Goal: Task Accomplishment & Management: Use online tool/utility

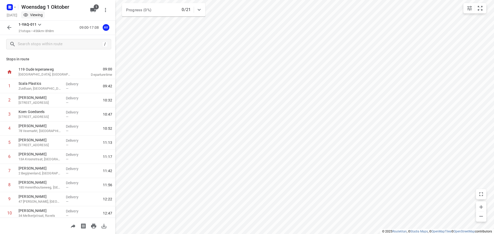
scroll to position [173, 0]
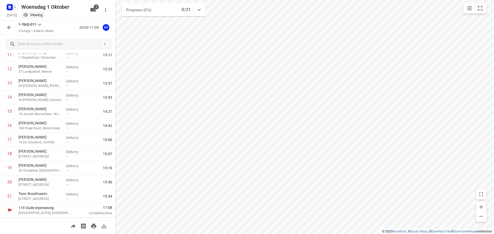
click at [13, 5] on icon "button" at bounding box center [10, 7] width 8 height 8
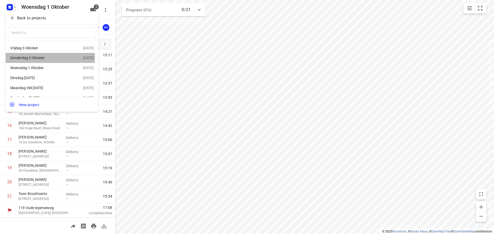
click at [29, 58] on div "Donderdag 2 Oktober" at bounding box center [39, 58] width 59 height 4
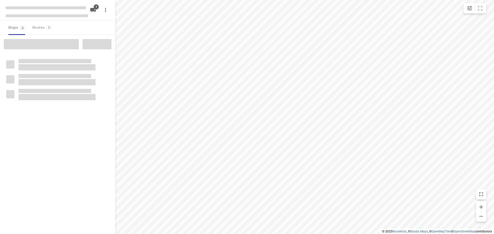
type input "distance"
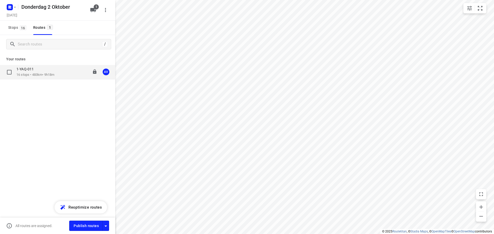
click at [65, 73] on div "1-YAQ-011 16 stops • 483km • 9h18m 09:00-18:23 AV" at bounding box center [65, 72] width 99 height 11
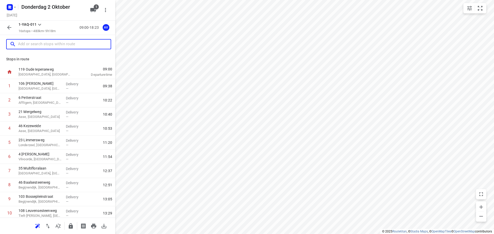
click at [43, 44] on input "text" at bounding box center [64, 44] width 93 height 8
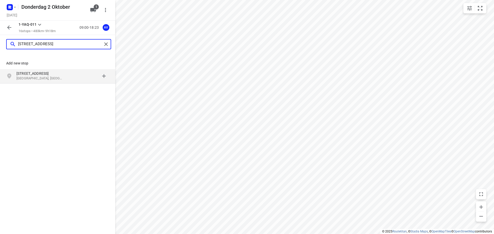
type input "[STREET_ADDRESS]"
click at [48, 76] on p "[STREET_ADDRESS]" at bounding box center [39, 73] width 47 height 5
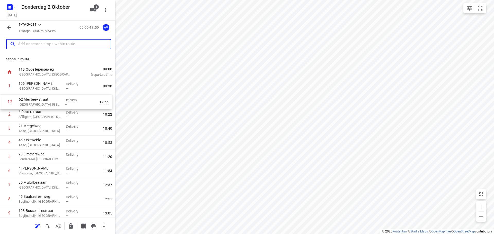
drag, startPoint x: 4, startPoint y: 198, endPoint x: 5, endPoint y: 101, distance: 97.8
click at [4, 102] on div "1 106 Martijn van [GEOGRAPHIC_DATA], [GEOGRAPHIC_DATA] Delivery — 09:[GEOGRAPHI…" at bounding box center [57, 199] width 115 height 240
click at [56, 43] on input "text" at bounding box center [59, 44] width 82 height 8
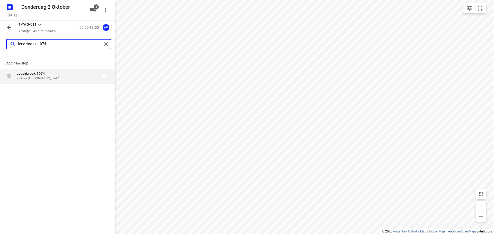
type input "leuerbroek 1074"
click at [59, 79] on p "Kinrooi, [GEOGRAPHIC_DATA]" at bounding box center [39, 78] width 47 height 5
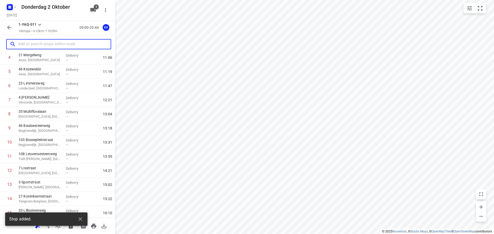
scroll to position [130, 0]
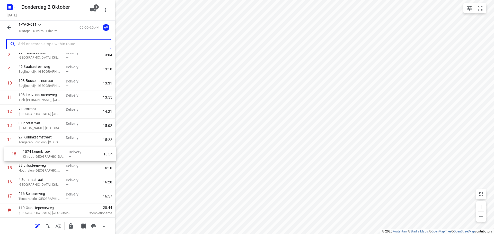
drag, startPoint x: 2, startPoint y: 199, endPoint x: 7, endPoint y: 155, distance: 44.0
click at [7, 155] on div "1 106 Martijn van [GEOGRAPHIC_DATA], [GEOGRAPHIC_DATA] Delivery — 09:38 2 62 Me…" at bounding box center [57, 76] width 115 height 255
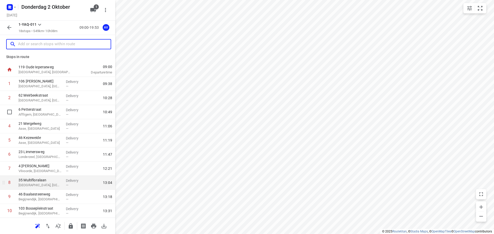
scroll to position [0, 0]
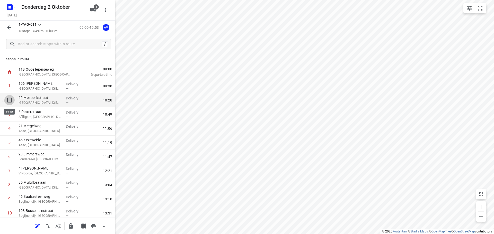
click at [9, 100] on input "checkbox" at bounding box center [9, 100] width 10 height 10
checkbox input "true"
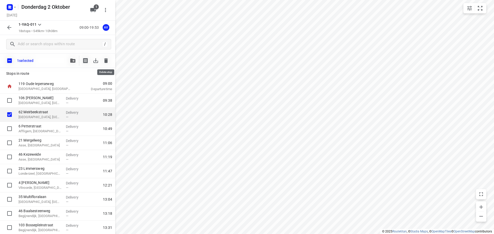
click at [107, 61] on icon "button" at bounding box center [106, 60] width 4 height 5
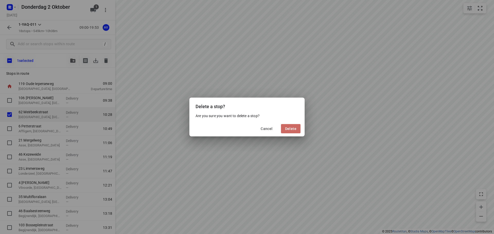
click at [292, 130] on span "Delete" at bounding box center [290, 129] width 11 height 4
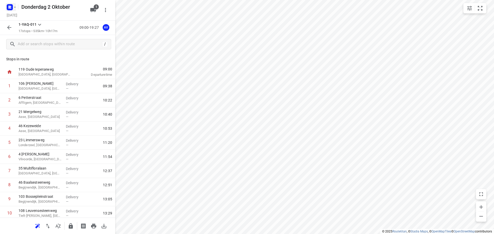
click at [13, 6] on icon "button" at bounding box center [15, 7] width 4 height 4
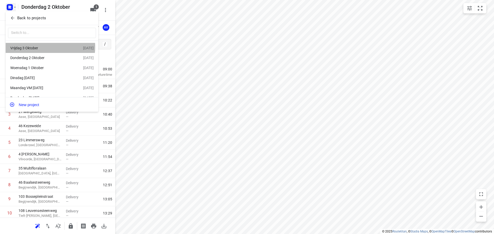
click at [39, 47] on div "Vrijdag 3 Oktober" at bounding box center [39, 48] width 59 height 4
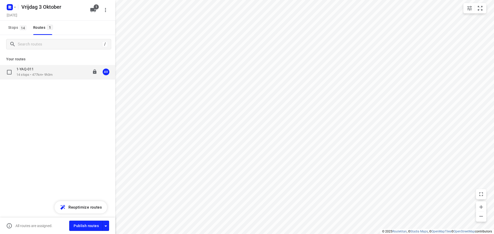
click at [61, 75] on div "1-YAQ-011 14 stops • 477km • 9h3m 09:00-18:13 AV" at bounding box center [65, 72] width 99 height 11
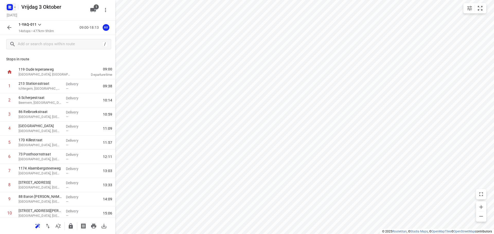
click at [13, 7] on rect "button" at bounding box center [10, 7] width 6 height 6
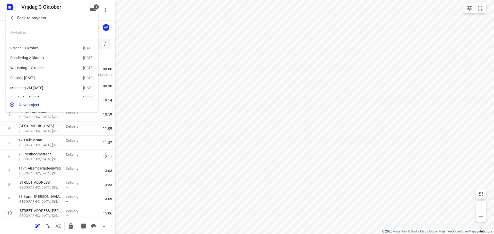
click at [44, 79] on div "Dinsdag [DATE]" at bounding box center [39, 78] width 59 height 4
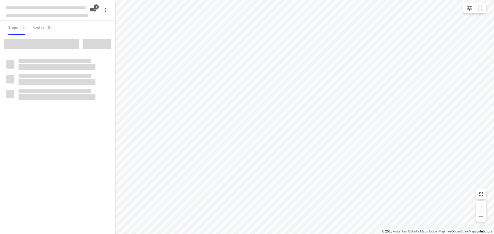
type input "distance"
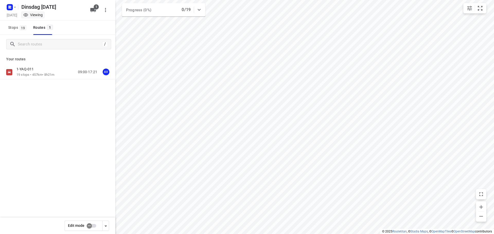
click at [94, 226] on input "checkbox" at bounding box center [89, 226] width 29 height 10
checkbox input "true"
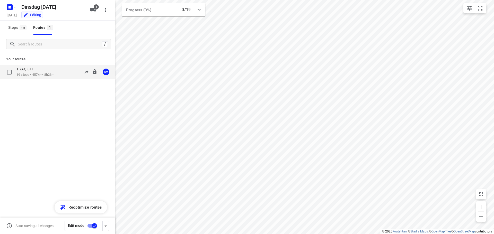
click at [59, 71] on div "1-YAQ-011 19 stops • 457km • 8h21m 09:00-17:21 AV" at bounding box center [65, 72] width 99 height 11
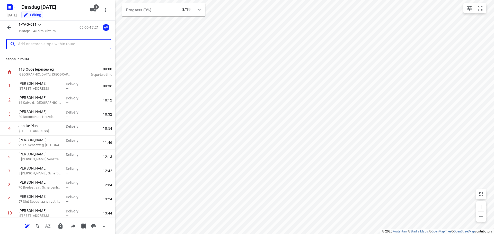
drag, startPoint x: 48, startPoint y: 42, endPoint x: 64, endPoint y: 44, distance: 15.4
click at [49, 42] on input "text" at bounding box center [64, 44] width 93 height 8
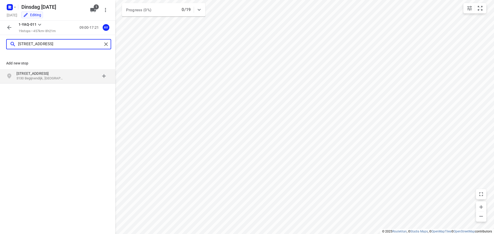
type input "[STREET_ADDRESS]"
click at [55, 76] on p "[STREET_ADDRESS]" at bounding box center [39, 73] width 47 height 5
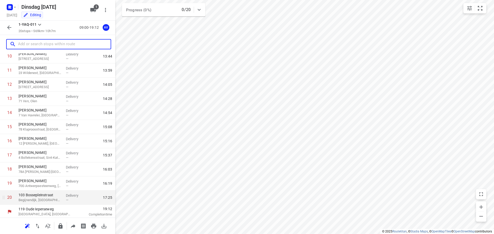
scroll to position [158, 0]
click at [52, 199] on p "Begijnendijk, [GEOGRAPHIC_DATA]" at bounding box center [40, 199] width 43 height 5
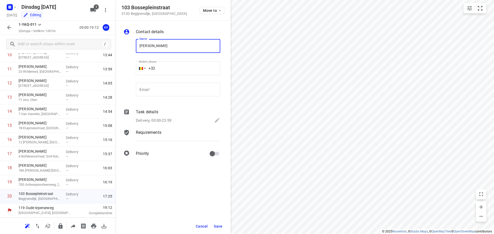
type input "[PERSON_NAME]"
click at [193, 69] on input "+32" at bounding box center [178, 68] width 84 height 14
type input "[PHONE_NUMBER]"
click at [162, 121] on p "Delivery, 00:00-23:59" at bounding box center [153, 121] width 35 height 6
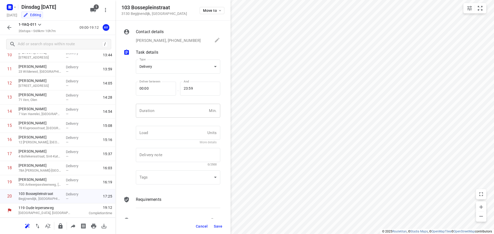
click at [168, 114] on input "number" at bounding box center [171, 111] width 71 height 14
type input "1"
click at [219, 226] on span "Save" at bounding box center [218, 227] width 8 height 4
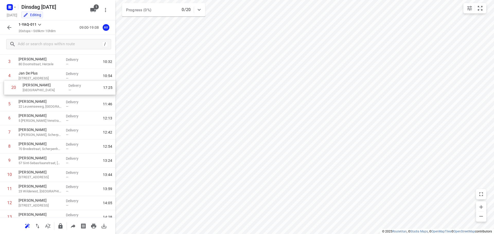
scroll to position [49, 0]
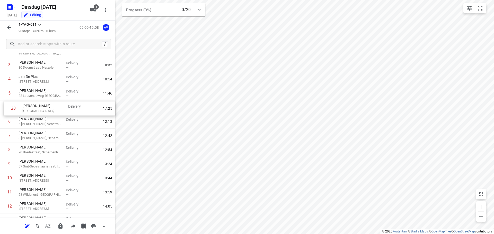
drag, startPoint x: 2, startPoint y: 197, endPoint x: 5, endPoint y: 107, distance: 89.3
click at [5, 107] on div "1 [PERSON_NAME] 46 Stationsstraat, [GEOGRAPHIC_DATA] Delivery — 09:36 2 [PERSON…" at bounding box center [57, 171] width 115 height 283
drag, startPoint x: 3, startPoint y: 121, endPoint x: 3, endPoint y: 107, distance: 14.7
click at [3, 107] on div "1 [PERSON_NAME] 46 Stationsstraat, [GEOGRAPHIC_DATA] Delivery — 09:36 2 [PERSON…" at bounding box center [57, 171] width 115 height 283
click at [9, 29] on icon "button" at bounding box center [9, 27] width 4 height 4
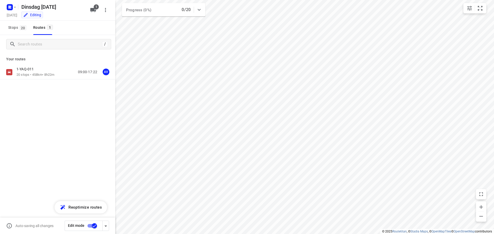
click at [91, 226] on input "checkbox" at bounding box center [94, 226] width 29 height 10
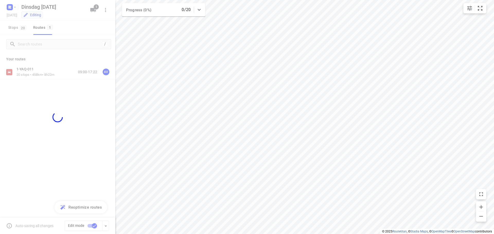
checkbox input "false"
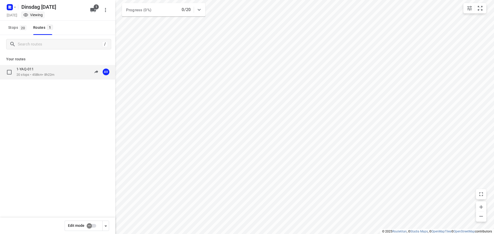
click at [59, 73] on div "1-YAQ-011 20 stops • 458km • 8h22m 09:00-17:22 AV" at bounding box center [65, 72] width 99 height 11
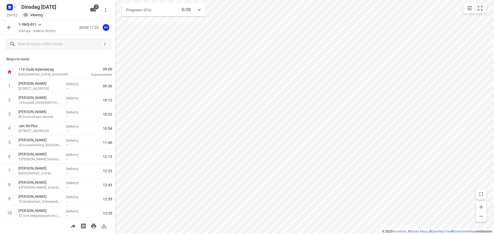
click at [13, 6] on icon "button" at bounding box center [15, 7] width 4 height 4
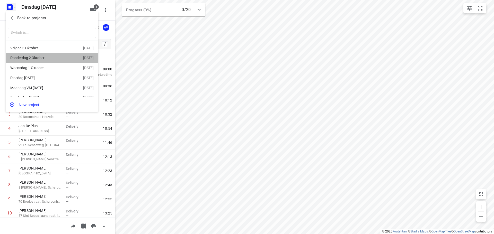
click at [53, 59] on div "Donderdag 2 Oktober" at bounding box center [39, 58] width 59 height 4
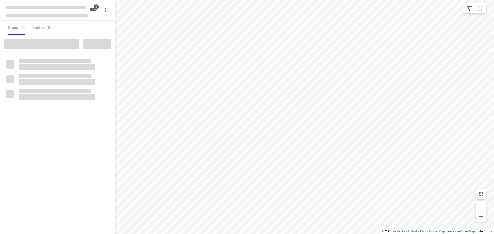
type input "distance"
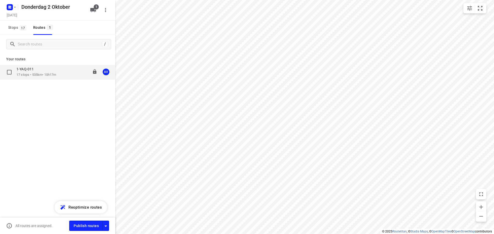
click at [61, 75] on div "1-YAQ-011 17 stops • 535km • 10h17m 09:00-19:27 AV" at bounding box center [65, 72] width 99 height 11
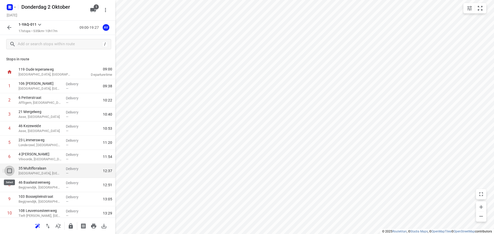
click at [10, 171] on input "checkbox" at bounding box center [9, 171] width 10 height 10
checkbox input "true"
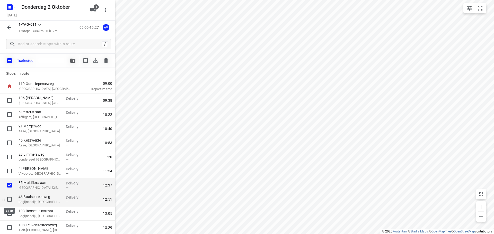
click at [8, 199] on input "checkbox" at bounding box center [9, 199] width 10 height 10
checkbox input "true"
click at [8, 213] on input "checkbox" at bounding box center [9, 214] width 10 height 10
checkbox input "true"
click at [106, 59] on icon "button" at bounding box center [106, 61] width 6 height 6
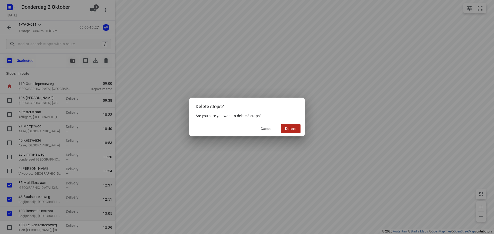
click at [294, 129] on span "Delete" at bounding box center [290, 129] width 11 height 4
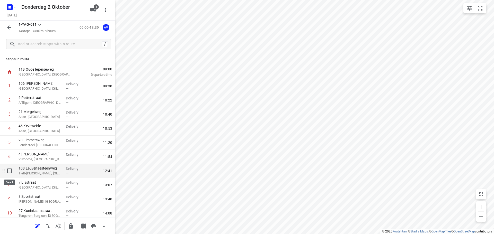
click at [8, 171] on input "checkbox" at bounding box center [9, 171] width 10 height 10
checkbox input "true"
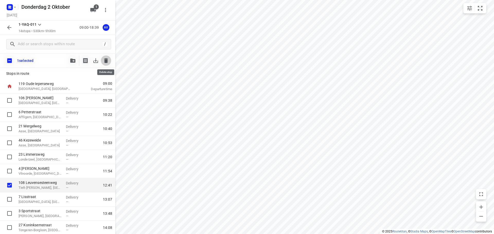
click at [107, 60] on icon "button" at bounding box center [106, 60] width 4 height 5
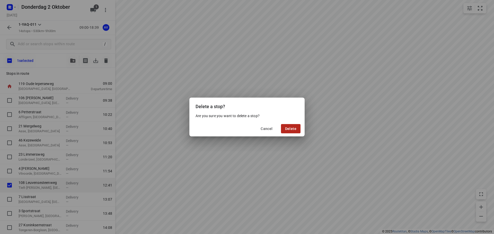
click at [291, 128] on span "Delete" at bounding box center [290, 129] width 11 height 4
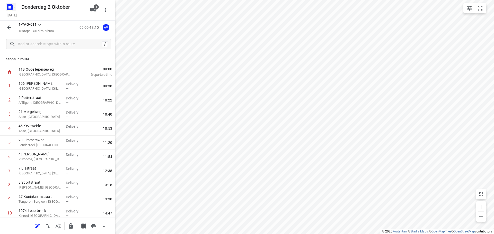
click at [13, 6] on rect "button" at bounding box center [10, 7] width 6 height 6
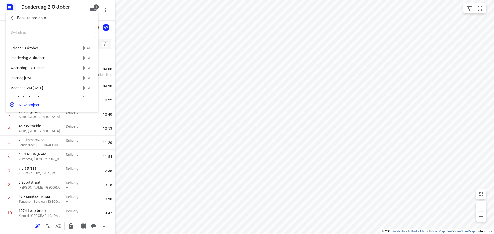
click at [38, 77] on div "Dinsdag [DATE]" at bounding box center [39, 78] width 59 height 4
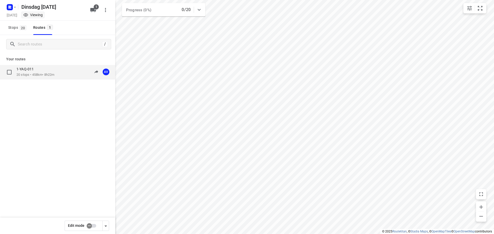
click at [57, 72] on div "1-YAQ-011 20 stops • 458km • 8h22m 09:00-17:22 AV" at bounding box center [65, 72] width 99 height 11
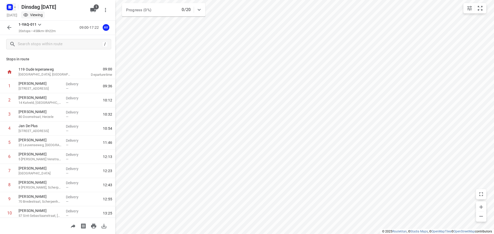
click at [14, 8] on icon "button" at bounding box center [15, 7] width 4 height 4
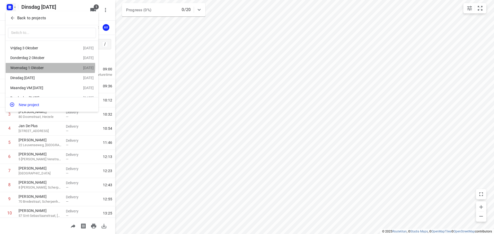
click at [46, 67] on div "Woensdag 1 Oktober" at bounding box center [39, 68] width 59 height 4
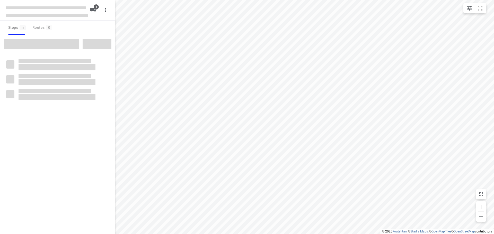
type input "distance"
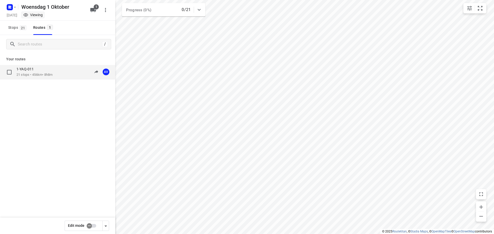
click at [63, 72] on div "1-YAQ-011 21 stops • 456km • 8h8m 09:00-17:08 AV" at bounding box center [65, 72] width 99 height 11
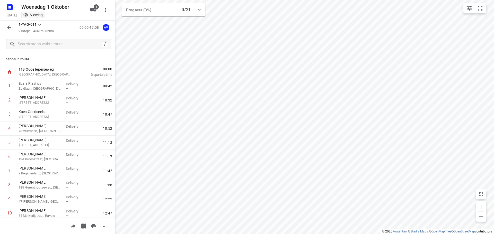
click at [10, 29] on icon "button" at bounding box center [9, 27] width 6 height 6
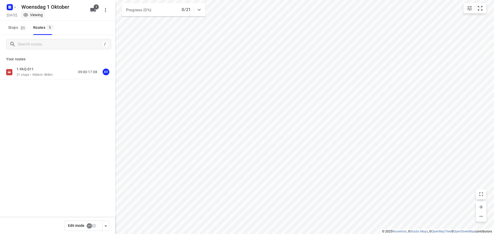
click at [94, 226] on input "checkbox" at bounding box center [89, 226] width 29 height 10
checkbox input "true"
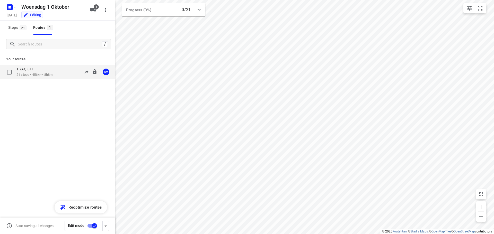
click at [52, 75] on p "21 stops • 456km • 8h8m" at bounding box center [34, 75] width 36 height 5
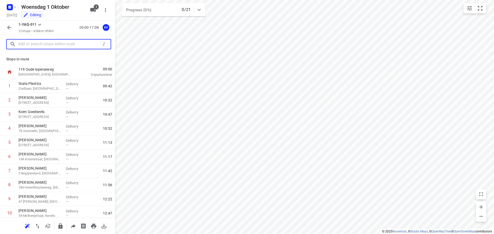
click at [51, 44] on input "text" at bounding box center [59, 44] width 82 height 8
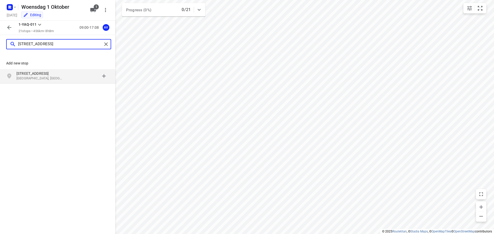
type input "[STREET_ADDRESS]"
click at [54, 76] on p "[STREET_ADDRESS]" at bounding box center [39, 73] width 47 height 5
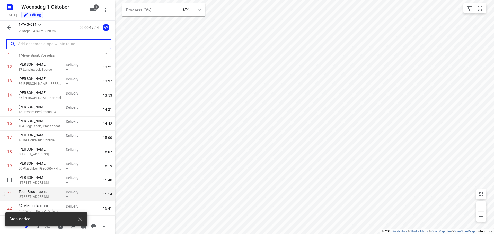
scroll to position [187, 0]
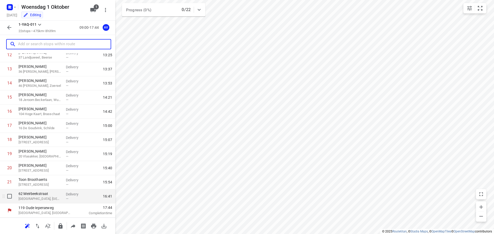
drag, startPoint x: 43, startPoint y: 199, endPoint x: 65, endPoint y: 193, distance: 22.6
click at [44, 199] on p "[GEOGRAPHIC_DATA], [GEOGRAPHIC_DATA]" at bounding box center [40, 199] width 43 height 5
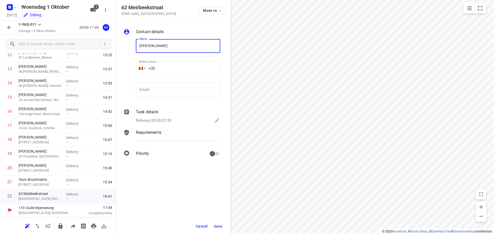
type input "[PERSON_NAME]"
drag, startPoint x: 171, startPoint y: 65, endPoint x: 173, endPoint y: 63, distance: 3.1
click at [171, 66] on input "+32" at bounding box center [178, 68] width 84 height 14
type input "[PHONE_NUMBER]"
click at [159, 120] on p "Delivery, 00:00-23:59" at bounding box center [153, 121] width 35 height 6
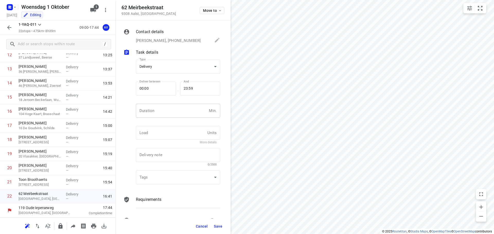
click at [162, 112] on input "number" at bounding box center [171, 111] width 71 height 14
type input "1"
click at [218, 227] on span "Save" at bounding box center [218, 227] width 8 height 4
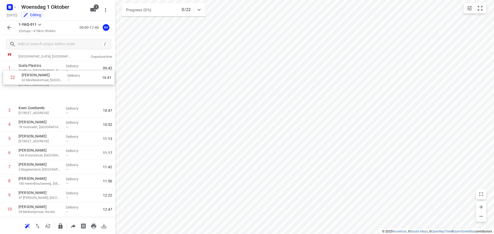
scroll to position [0, 0]
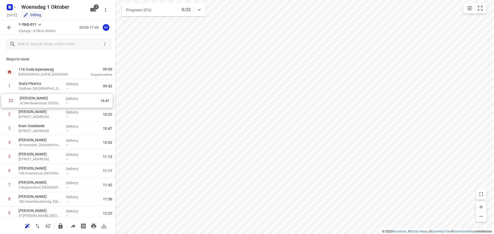
drag, startPoint x: 3, startPoint y: 196, endPoint x: 5, endPoint y: 96, distance: 100.6
click at [5, 96] on div "1 [GEOGRAPHIC_DATA], Wetteren Delivery — 09:42 2 [PERSON_NAME] [GEOGRAPHIC_DATA…" at bounding box center [57, 234] width 115 height 311
click at [8, 29] on icon "button" at bounding box center [9, 27] width 4 height 4
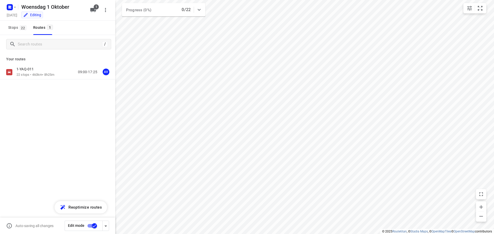
click at [90, 225] on input "checkbox" at bounding box center [94, 226] width 29 height 10
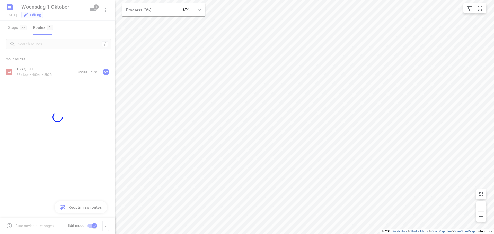
checkbox input "false"
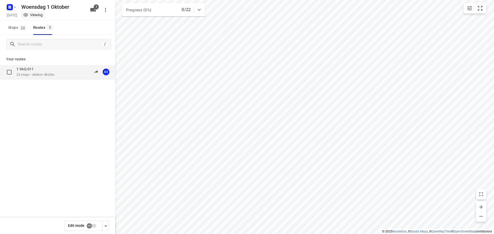
click at [58, 73] on div "1-YAQ-011 22 stops • 460km • 8h25m 09:00-17:25 AV" at bounding box center [65, 72] width 99 height 11
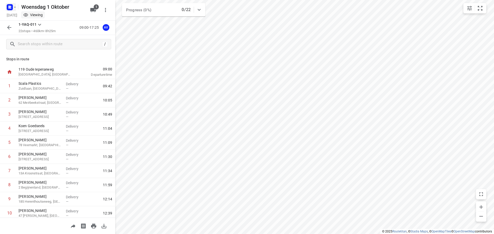
click at [11, 6] on icon "button" at bounding box center [10, 7] width 8 height 8
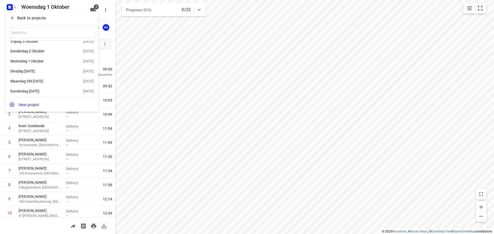
scroll to position [9, 0]
click at [48, 68] on div "Dinsdag [DATE]" at bounding box center [39, 70] width 59 height 4
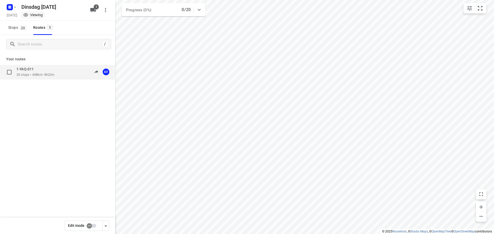
click at [62, 75] on div "1-YAQ-011 20 stops • 458km • 8h22m 09:00-17:22 AV" at bounding box center [65, 72] width 99 height 11
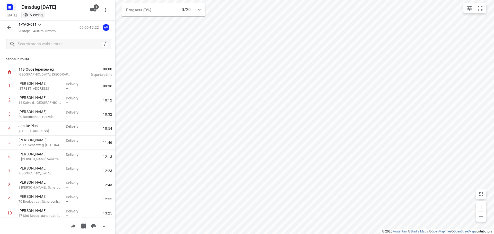
click at [10, 7] on rect "button" at bounding box center [10, 7] width 6 height 6
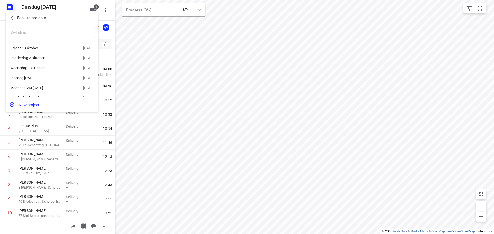
click at [39, 57] on div "Donderdag 2 Oktober" at bounding box center [39, 58] width 59 height 4
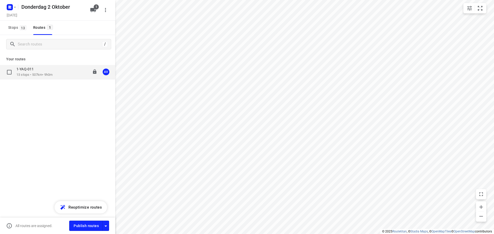
click at [63, 71] on div "1-YAQ-011 13 stops • 507km • 9h0m 09:00-18:10 AV" at bounding box center [65, 72] width 99 height 11
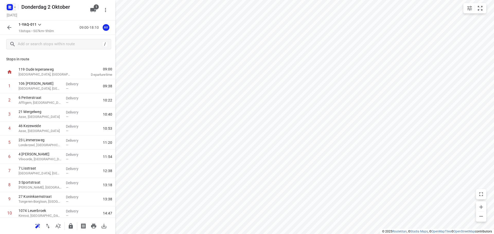
click at [11, 6] on rect "button" at bounding box center [10, 7] width 6 height 6
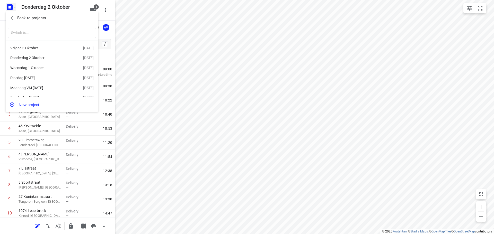
click at [40, 47] on div "Vrijdag 3 Oktober" at bounding box center [39, 48] width 59 height 4
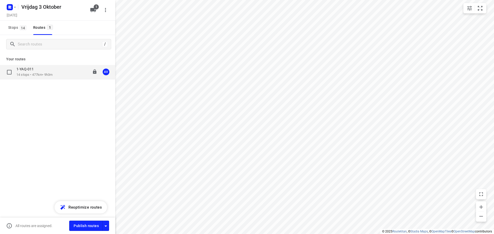
click at [59, 73] on div "1-YAQ-011 14 stops • 477km • 9h3m 09:00-18:13 AV" at bounding box center [65, 72] width 99 height 11
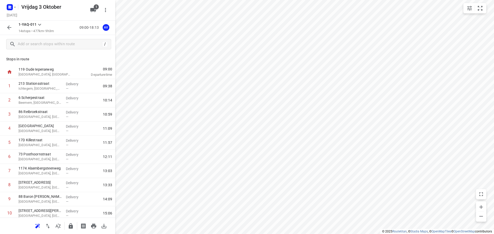
click at [9, 23] on button "button" at bounding box center [9, 27] width 10 height 10
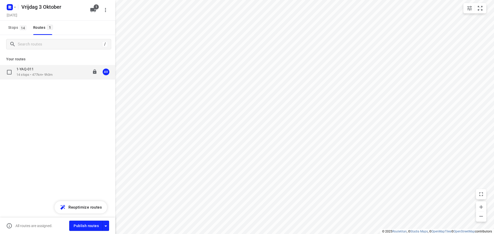
click at [40, 74] on p "14 stops • 477km • 9h3m" at bounding box center [34, 75] width 36 height 5
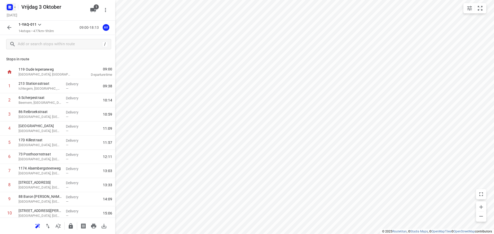
click at [10, 8] on rect "button" at bounding box center [10, 7] width 6 height 6
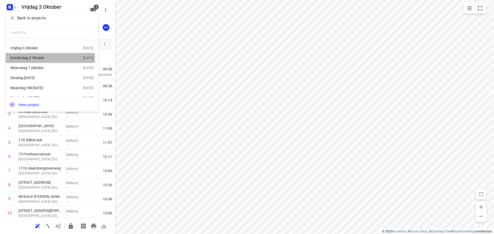
click at [33, 59] on div "Donderdag 2 Oktober" at bounding box center [39, 58] width 59 height 4
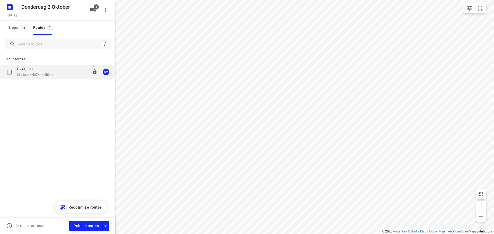
click at [43, 70] on div "1-YAQ-011" at bounding box center [34, 70] width 36 height 6
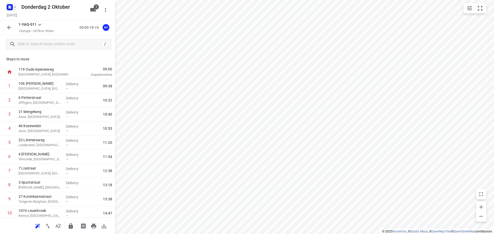
click at [12, 5] on rect "button" at bounding box center [10, 7] width 6 height 6
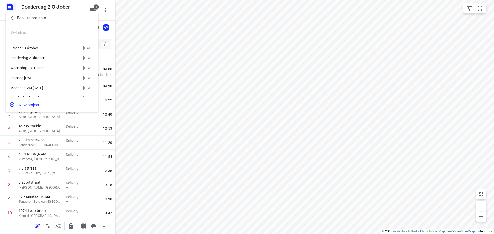
click at [34, 69] on div "Woensdag 1 Oktober" at bounding box center [39, 68] width 59 height 4
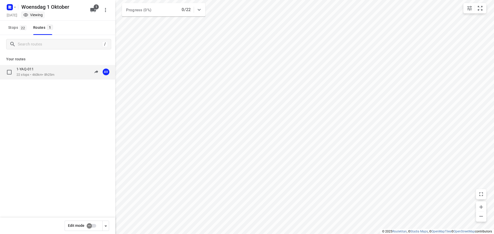
click at [50, 73] on p "22 stops • 460km • 8h25m" at bounding box center [35, 75] width 38 height 5
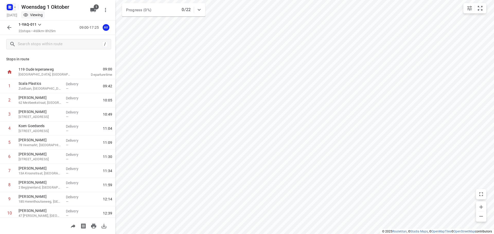
click at [12, 6] on rect "button" at bounding box center [10, 7] width 6 height 6
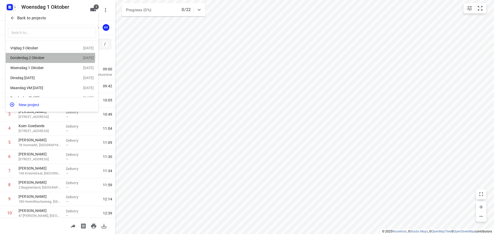
click at [43, 57] on div "Donderdag 2 Oktober" at bounding box center [39, 58] width 59 height 4
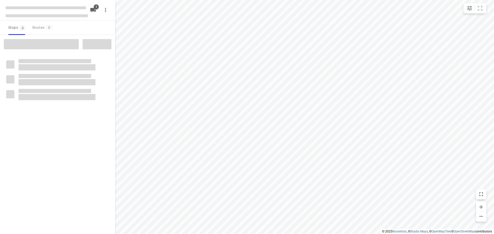
type input "distance"
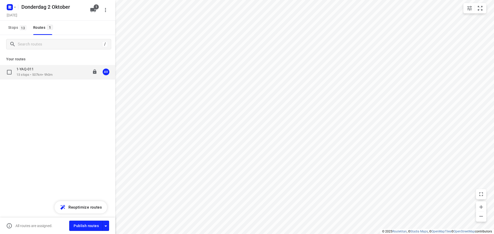
click at [63, 74] on div "1-YAQ-011 13 stops • 507km • 9h0m 09:00-18:10 AV" at bounding box center [65, 72] width 99 height 11
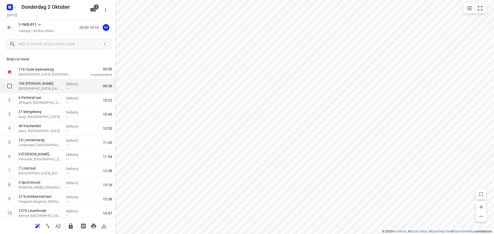
click at [53, 88] on p "[GEOGRAPHIC_DATA], [GEOGRAPHIC_DATA]" at bounding box center [40, 88] width 43 height 5
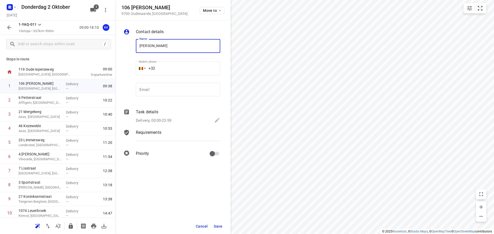
type input "[PERSON_NAME]"
click at [178, 66] on input "+32" at bounding box center [178, 68] width 84 height 14
type input "[PHONE_NUMBER]"
click at [160, 118] on p "Delivery, 00:00-23:59" at bounding box center [153, 121] width 35 height 6
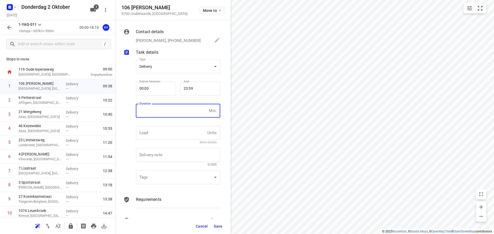
click at [164, 116] on input "number" at bounding box center [171, 111] width 71 height 14
type input "1"
click at [219, 225] on span "Save" at bounding box center [218, 227] width 8 height 4
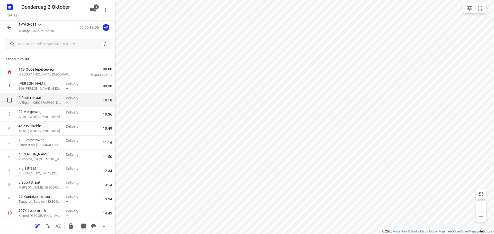
click at [52, 101] on p "Affligem, [GEOGRAPHIC_DATA]" at bounding box center [40, 102] width 43 height 5
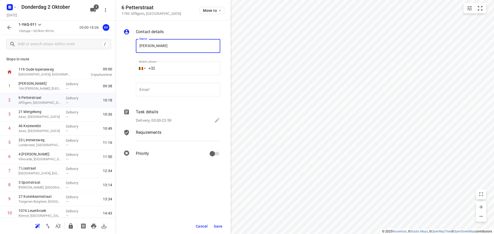
type input "[PERSON_NAME]"
click at [182, 67] on input "+32" at bounding box center [178, 68] width 84 height 14
type input "[PHONE_NUMBER]"
click at [163, 119] on p "Delivery, 00:00-23:59" at bounding box center [153, 121] width 35 height 6
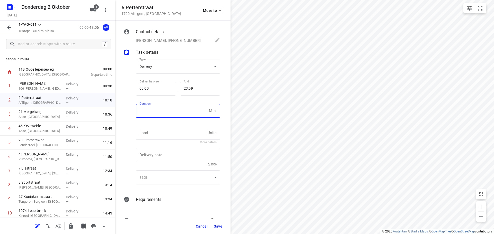
click at [164, 112] on input "number" at bounding box center [171, 111] width 71 height 14
type input "1"
click at [219, 228] on span "Save" at bounding box center [218, 227] width 8 height 4
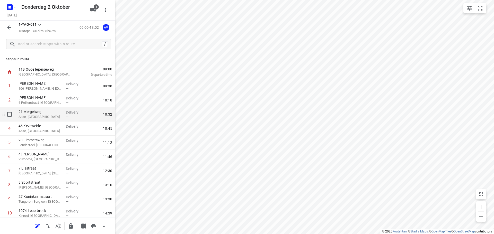
click at [50, 116] on p "Asse, [GEOGRAPHIC_DATA]" at bounding box center [40, 116] width 43 height 5
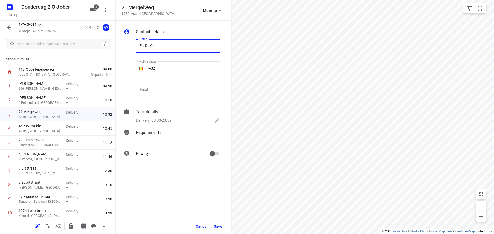
type input "Els [PERSON_NAME]"
click at [168, 71] on input "+32" at bounding box center [178, 68] width 84 height 14
type input "[PHONE_NUMBER]"
click at [171, 118] on p "Delivery, 00:00-23:59" at bounding box center [153, 121] width 35 height 6
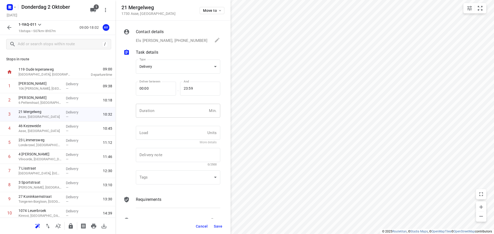
click at [171, 113] on input "number" at bounding box center [171, 111] width 71 height 14
type input "1"
click at [217, 227] on span "Save" at bounding box center [218, 227] width 8 height 4
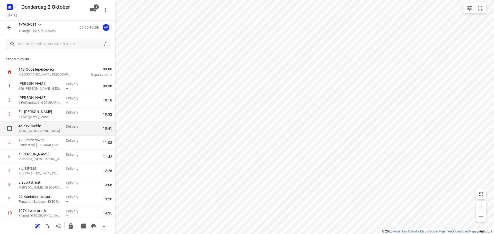
click at [50, 131] on p "Asse, [GEOGRAPHIC_DATA]" at bounding box center [40, 131] width 43 height 5
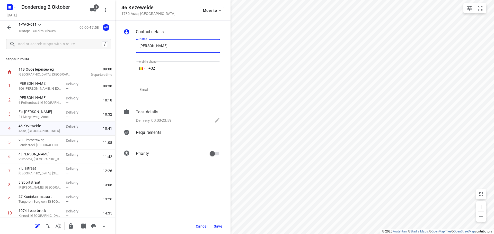
type input "[PERSON_NAME]"
click at [170, 67] on input "+32" at bounding box center [178, 68] width 84 height 14
type input "[PHONE_NUMBER]"
click at [171, 117] on div "Delivery, 00:00-23:59" at bounding box center [178, 120] width 84 height 7
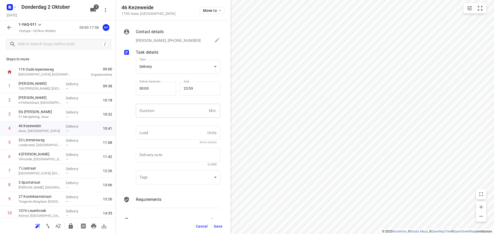
click at [173, 113] on input "number" at bounding box center [171, 111] width 71 height 14
type input "1"
click at [220, 228] on span "Save" at bounding box center [218, 227] width 8 height 4
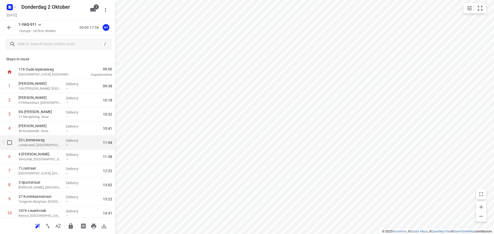
click at [50, 143] on p "Londerzeel, [GEOGRAPHIC_DATA]" at bounding box center [40, 145] width 43 height 5
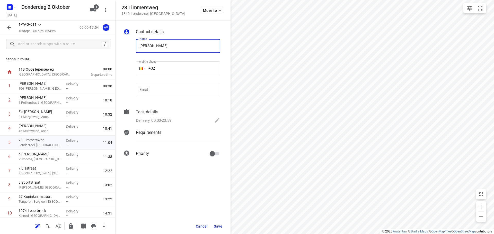
type input "[PERSON_NAME]"
drag, startPoint x: 172, startPoint y: 68, endPoint x: 185, endPoint y: 64, distance: 14.2
click at [172, 68] on input "+32" at bounding box center [178, 68] width 84 height 14
type input "[PHONE_NUMBER]"
click at [164, 122] on p "Delivery, 00:00-23:59" at bounding box center [153, 121] width 35 height 6
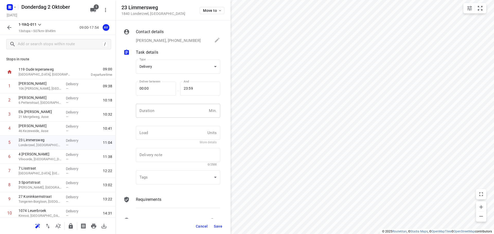
click at [167, 112] on input "number" at bounding box center [171, 111] width 71 height 14
type input "1"
click at [219, 227] on span "Save" at bounding box center [218, 227] width 8 height 4
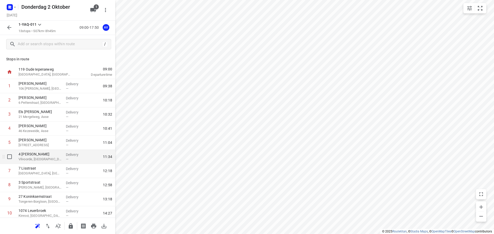
click at [52, 159] on p "Vilvoorde, [GEOGRAPHIC_DATA]" at bounding box center [40, 159] width 43 height 5
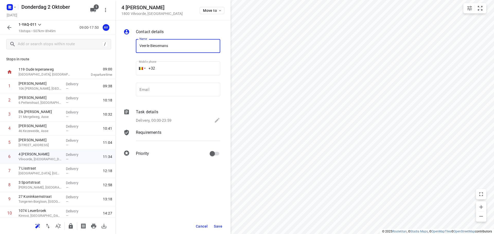
type input "Veerle Biesemans"
drag, startPoint x: 184, startPoint y: 71, endPoint x: 181, endPoint y: 61, distance: 10.5
click at [184, 70] on input "+32" at bounding box center [178, 68] width 84 height 14
type input "[PHONE_NUMBER]"
click at [166, 120] on p "Delivery, 00:00-23:59" at bounding box center [153, 121] width 35 height 6
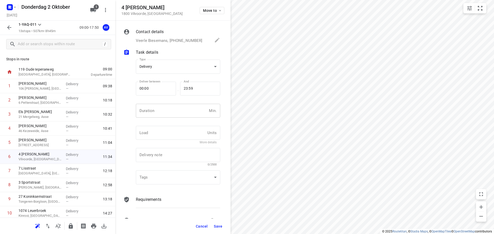
click at [168, 113] on input "number" at bounding box center [171, 111] width 71 height 14
type input "1"
click at [219, 228] on span "Save" at bounding box center [218, 227] width 8 height 4
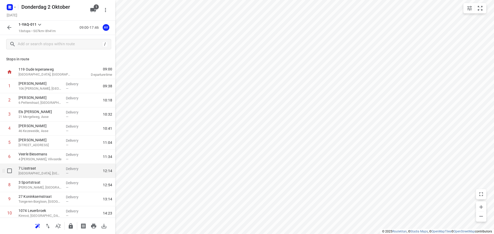
click at [50, 175] on p "[GEOGRAPHIC_DATA], [GEOGRAPHIC_DATA]" at bounding box center [40, 173] width 43 height 5
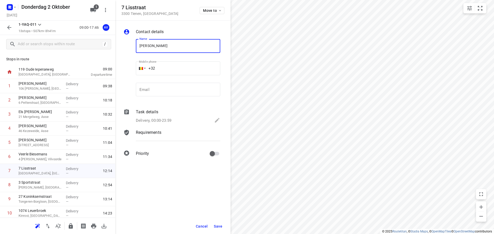
type input "[PERSON_NAME]"
click at [184, 65] on input "+32" at bounding box center [178, 68] width 84 height 14
type input "[PHONE_NUMBER]"
click at [165, 121] on p "Delivery, 00:00-23:59" at bounding box center [153, 121] width 35 height 6
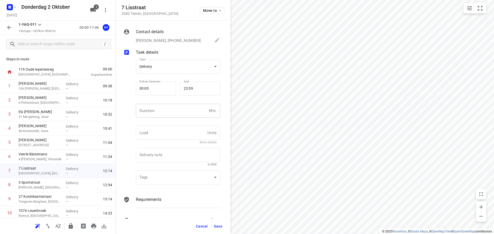
click at [169, 114] on input "number" at bounding box center [171, 111] width 71 height 14
type input "1"
click at [217, 227] on span "Save" at bounding box center [218, 227] width 8 height 4
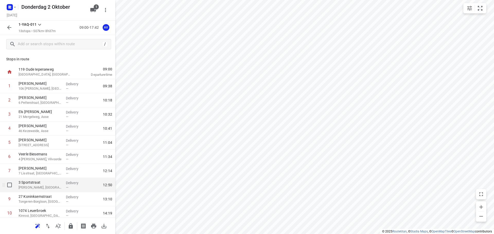
click at [47, 188] on p "[PERSON_NAME], [GEOGRAPHIC_DATA]" at bounding box center [40, 187] width 43 height 5
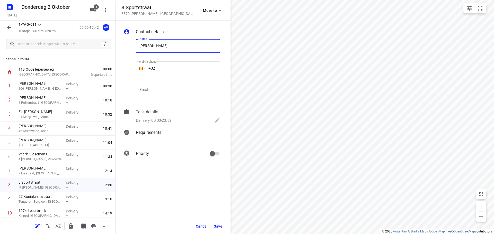
type input "[PERSON_NAME]"
click at [174, 69] on input "+32" at bounding box center [178, 68] width 84 height 14
type input "[PHONE_NUMBER]"
click at [169, 120] on p "Delivery, 00:00-23:59" at bounding box center [153, 121] width 35 height 6
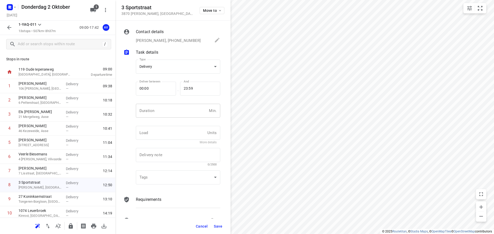
click at [171, 109] on input "number" at bounding box center [171, 111] width 71 height 14
type input "1"
click at [220, 226] on span "Save" at bounding box center [218, 227] width 8 height 4
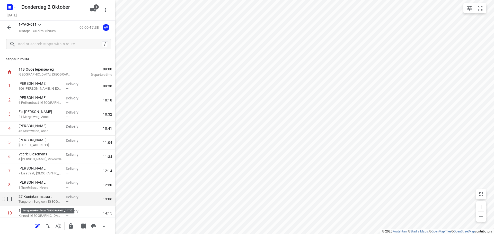
click at [54, 202] on p "Tongeren-Borgloon, [GEOGRAPHIC_DATA]" at bounding box center [40, 201] width 43 height 5
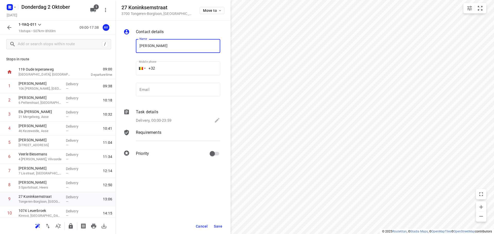
type input "[PERSON_NAME]"
drag, startPoint x: 178, startPoint y: 69, endPoint x: 174, endPoint y: 55, distance: 14.6
click at [178, 67] on input "+32" at bounding box center [178, 68] width 84 height 14
type input "[PHONE_NUMBER]"
click at [170, 120] on p "Delivery, 00:00-23:59" at bounding box center [153, 121] width 35 height 6
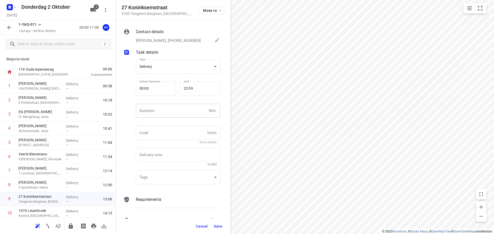
click at [170, 116] on input "number" at bounding box center [171, 111] width 71 height 14
type input "1"
click at [218, 226] on span "Save" at bounding box center [218, 227] width 8 height 4
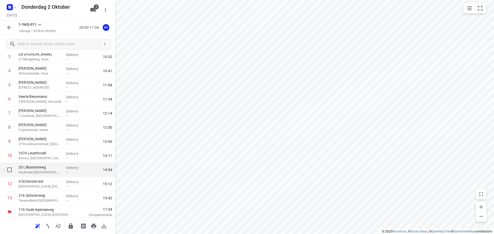
scroll to position [59, 0]
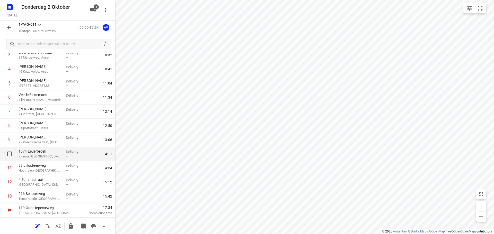
click at [45, 157] on p "Kinrooi, [GEOGRAPHIC_DATA]" at bounding box center [40, 156] width 43 height 5
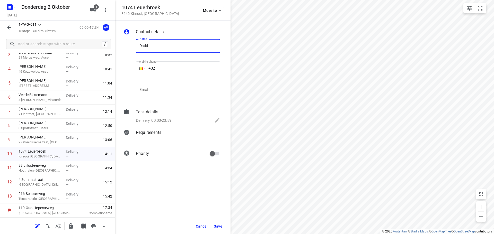
type input "[PERSON_NAME]"
click at [175, 69] on input "+32" at bounding box center [178, 68] width 84 height 14
type input "[PHONE_NUMBER]"
click at [167, 119] on p "Delivery, 00:00-23:59" at bounding box center [153, 121] width 35 height 6
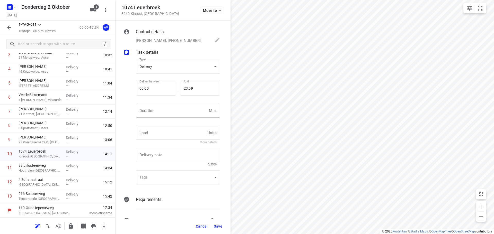
click at [168, 115] on input "number" at bounding box center [171, 111] width 71 height 14
type input "1"
click at [218, 226] on span "Save" at bounding box center [218, 227] width 8 height 4
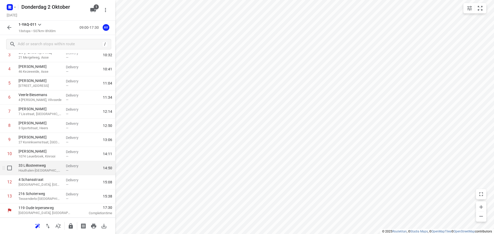
drag, startPoint x: 47, startPoint y: 173, endPoint x: 72, endPoint y: 163, distance: 27.2
click at [47, 173] on div "[GEOGRAPHIC_DATA]-[GEOGRAPHIC_DATA], [GEOGRAPHIC_DATA]" at bounding box center [39, 168] width 47 height 14
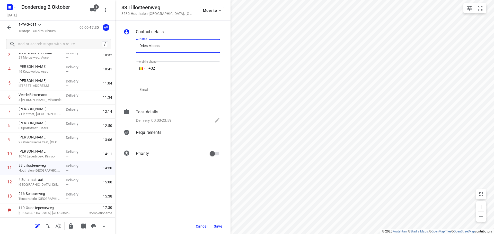
type input "Dries Moons"
click at [179, 71] on input "+32" at bounding box center [178, 68] width 84 height 14
type input "[PHONE_NUMBER]"
click at [165, 121] on p "Delivery, 00:00-23:59" at bounding box center [153, 121] width 35 height 6
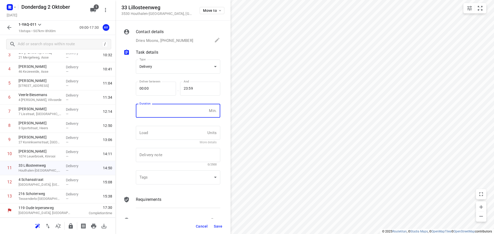
click at [167, 111] on input "number" at bounding box center [171, 111] width 71 height 14
type input "1"
click at [220, 226] on span "Save" at bounding box center [218, 227] width 8 height 4
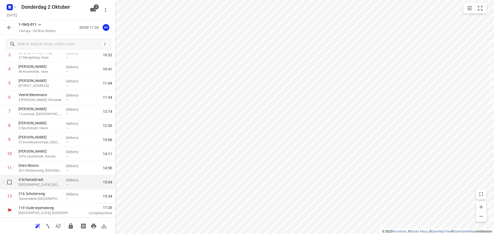
click at [48, 186] on p "[GEOGRAPHIC_DATA], [GEOGRAPHIC_DATA]" at bounding box center [40, 184] width 43 height 5
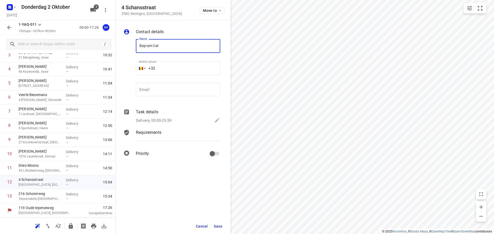
type input "Bayram Cal"
click at [179, 71] on input "+32" at bounding box center [178, 68] width 84 height 14
type input "[PHONE_NUMBER]"
click at [170, 121] on p "Delivery, 00:00-23:59" at bounding box center [153, 121] width 35 height 6
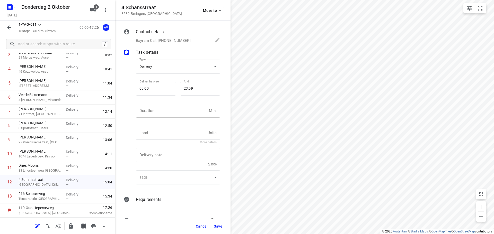
click at [172, 112] on input "number" at bounding box center [171, 111] width 71 height 14
type input "1"
click at [218, 225] on span "Save" at bounding box center [218, 227] width 8 height 4
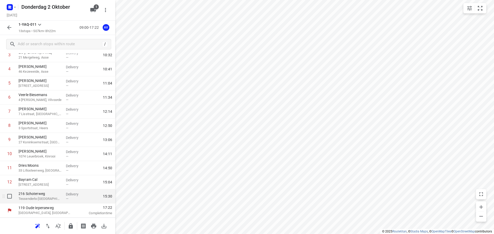
click at [54, 196] on p "216 Schoterweg" at bounding box center [40, 193] width 43 height 5
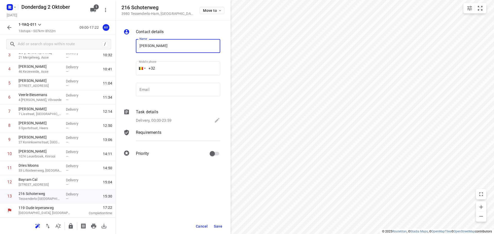
type input "[PERSON_NAME]"
click at [190, 67] on input "+32" at bounding box center [178, 68] width 84 height 14
type input "[PHONE_NUMBER]"
click at [165, 118] on p "Delivery, 00:00-23:59" at bounding box center [153, 121] width 35 height 6
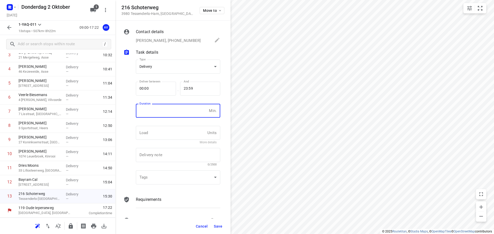
click at [166, 111] on input "number" at bounding box center [171, 111] width 71 height 14
type input "1"
click at [219, 226] on span "Save" at bounding box center [218, 227] width 8 height 4
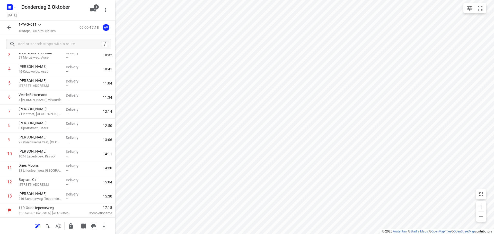
click at [9, 28] on icon "button" at bounding box center [9, 27] width 4 height 4
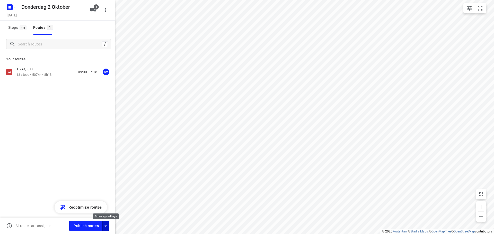
click at [106, 228] on icon "button" at bounding box center [106, 226] width 6 height 6
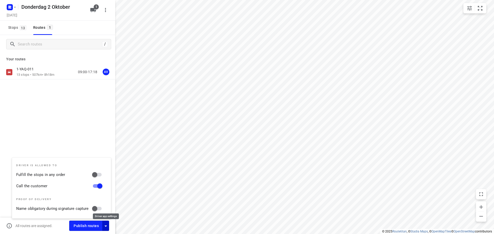
click at [106, 228] on icon "button" at bounding box center [106, 226] width 6 height 6
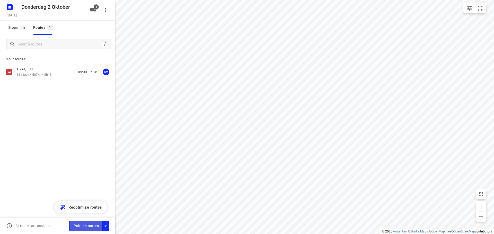
click at [92, 226] on span "Publish routes" at bounding box center [86, 226] width 25 height 6
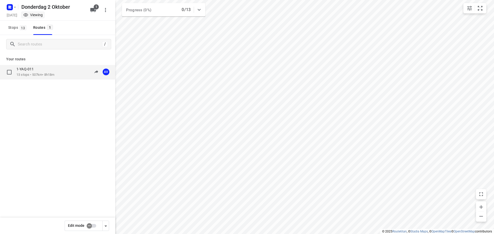
click at [48, 73] on p "13 stops • 507km • 8h18m" at bounding box center [35, 75] width 38 height 5
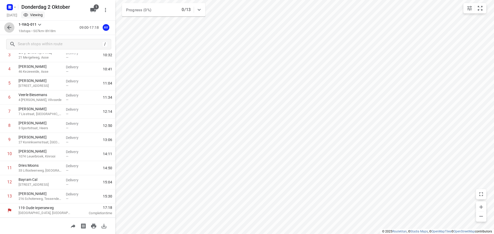
click at [11, 26] on icon "button" at bounding box center [9, 27] width 6 height 6
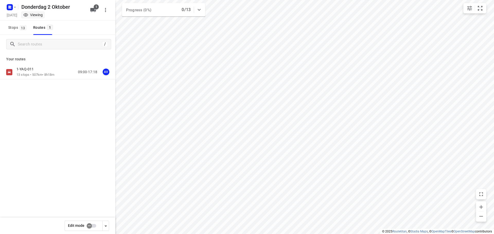
click at [93, 226] on input "checkbox" at bounding box center [89, 226] width 29 height 10
checkbox input "true"
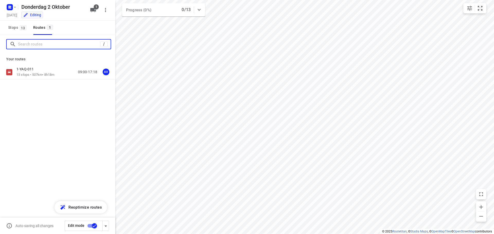
click at [42, 43] on input "Search routes" at bounding box center [59, 44] width 82 height 8
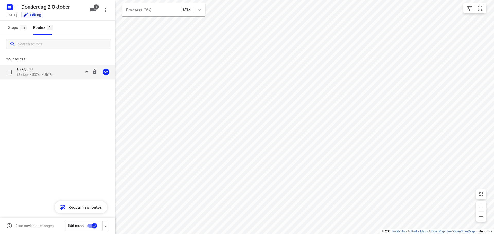
click at [47, 75] on p "13 stops • 507km • 8h18m" at bounding box center [35, 75] width 38 height 5
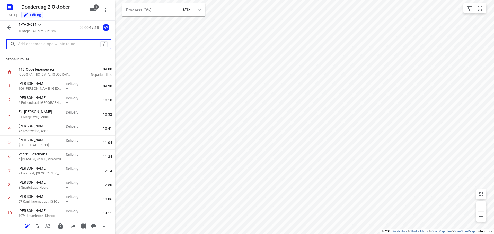
click at [50, 44] on input "text" at bounding box center [59, 44] width 82 height 8
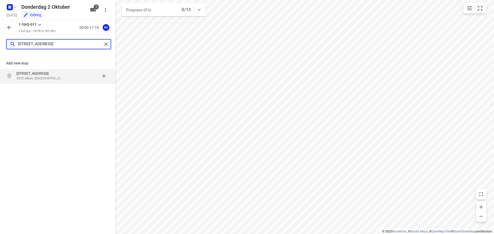
type input "[STREET_ADDRESS]"
click at [57, 77] on p "3570 Alken, [GEOGRAPHIC_DATA]" at bounding box center [39, 78] width 47 height 5
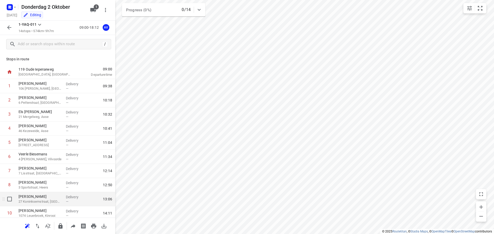
scroll to position [74, 0]
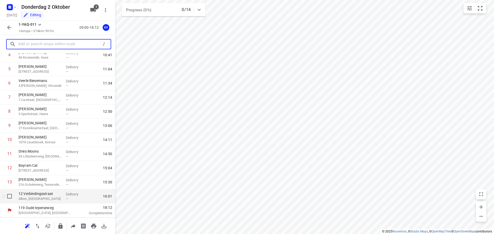
click at [44, 198] on p "Alken, [GEOGRAPHIC_DATA]" at bounding box center [40, 199] width 43 height 5
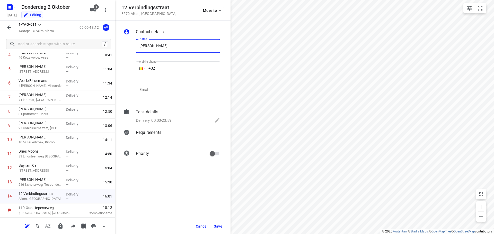
type input "[PERSON_NAME]"
click at [176, 66] on input "+32" at bounding box center [178, 68] width 84 height 14
type input "[PHONE_NUMBER]"
drag, startPoint x: 165, startPoint y: 120, endPoint x: 168, endPoint y: 117, distance: 3.8
click at [165, 120] on p "Delivery, 00:00-23:59" at bounding box center [153, 121] width 35 height 6
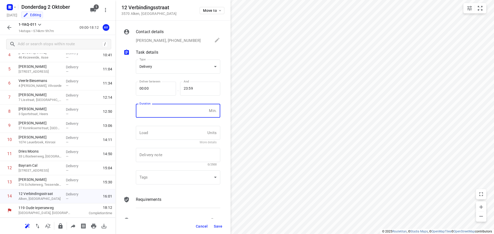
click at [170, 114] on input "number" at bounding box center [171, 111] width 71 height 14
type input "1"
click at [217, 227] on span "Save" at bounding box center [218, 227] width 8 height 4
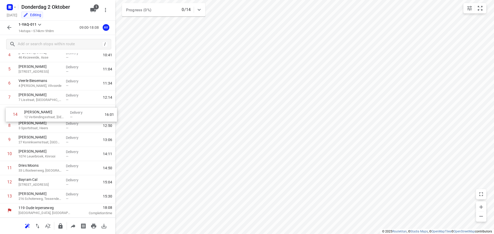
drag, startPoint x: 3, startPoint y: 199, endPoint x: 9, endPoint y: 116, distance: 83.3
click at [9, 116] on div "1 [PERSON_NAME] 106 [PERSON_NAME], [GEOGRAPHIC_DATA] Delivery — 09:38 2 [PERSON…" at bounding box center [57, 105] width 115 height 198
drag, startPoint x: 2, startPoint y: 112, endPoint x: 3, endPoint y: 141, distance: 28.8
click at [3, 141] on div "1 [PERSON_NAME] 106 [PERSON_NAME], [GEOGRAPHIC_DATA] Delivery — 09:38 2 [PERSON…" at bounding box center [57, 105] width 115 height 198
click at [9, 26] on icon "button" at bounding box center [9, 27] width 4 height 4
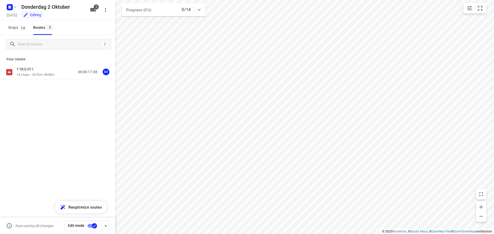
click at [90, 226] on input "checkbox" at bounding box center [94, 226] width 29 height 10
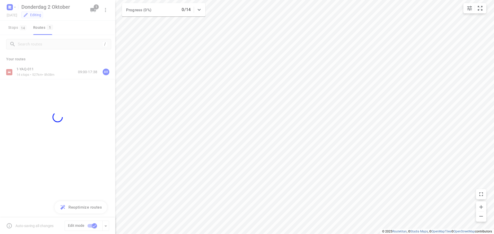
checkbox input "false"
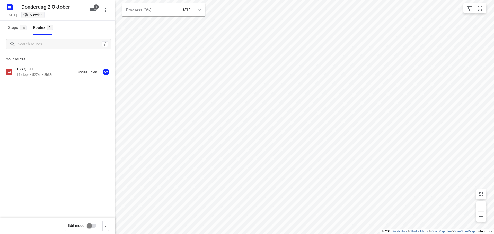
click at [57, 73] on div "1-YAQ-011 14 stops • 527km • 8h38m 09:00-17:38 AV" at bounding box center [65, 72] width 99 height 11
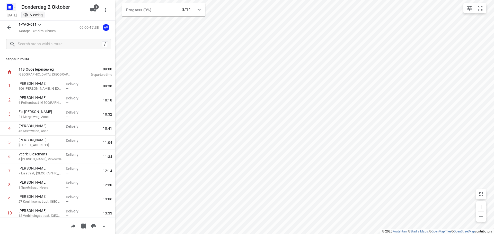
click at [11, 7] on icon "button" at bounding box center [10, 6] width 1 height 1
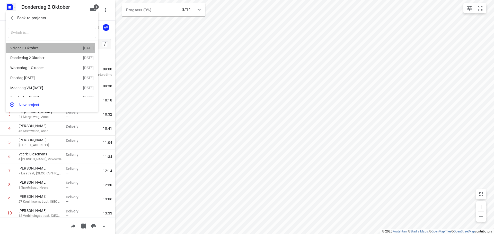
click at [33, 49] on div "Vrijdag 3 Oktober" at bounding box center [39, 48] width 59 height 4
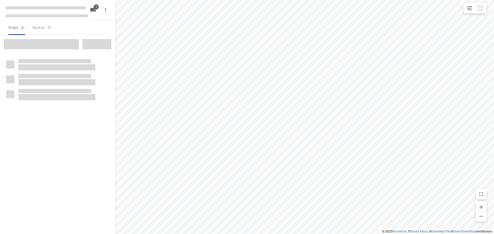
type input "distance"
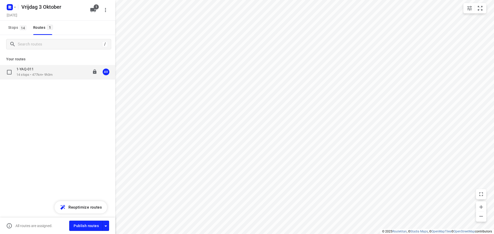
click at [65, 74] on div "1-YAQ-011 14 stops • 477km • 9h3m 09:00-18:13 AV" at bounding box center [65, 72] width 99 height 11
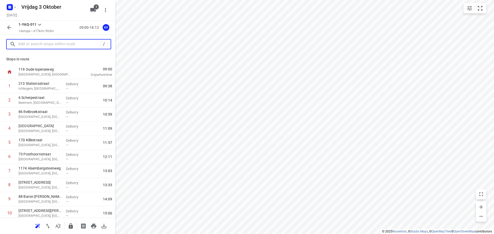
click at [40, 42] on input "text" at bounding box center [59, 44] width 82 height 8
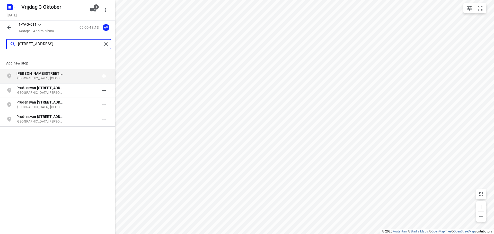
type input "[STREET_ADDRESS]"
click at [51, 76] on p "[PERSON_NAME][STREET_ADDRESS]" at bounding box center [39, 73] width 47 height 5
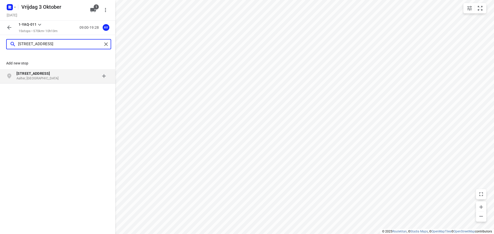
type input "[STREET_ADDRESS]"
click at [55, 77] on p "Aalter, [GEOGRAPHIC_DATA]" at bounding box center [39, 78] width 47 height 5
type input "[STREET_ADDRESS]"
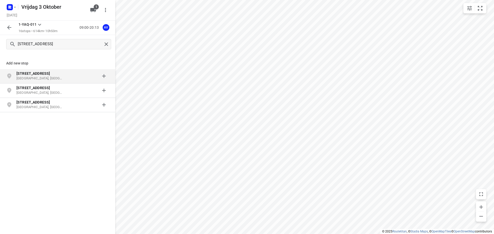
click at [58, 74] on p "[STREET_ADDRESS]" at bounding box center [39, 73] width 47 height 5
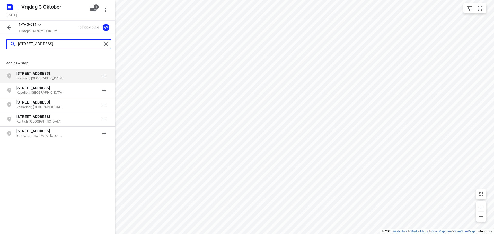
type input "[STREET_ADDRESS]"
click at [51, 77] on p "Lochristi, [GEOGRAPHIC_DATA]" at bounding box center [39, 78] width 47 height 5
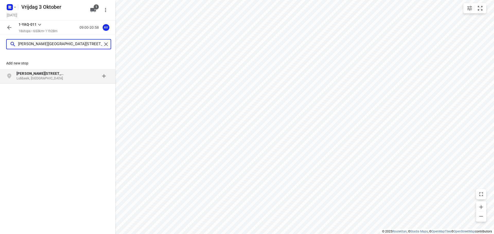
type input "[PERSON_NAME][GEOGRAPHIC_DATA][STREET_ADDRESS]"
click at [68, 75] on p "[PERSON_NAME][STREET_ADDRESS]" at bounding box center [42, 73] width 52 height 5
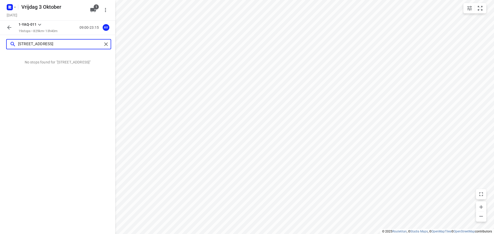
click at [32, 42] on input "[STREET_ADDRESS]" at bounding box center [60, 44] width 84 height 8
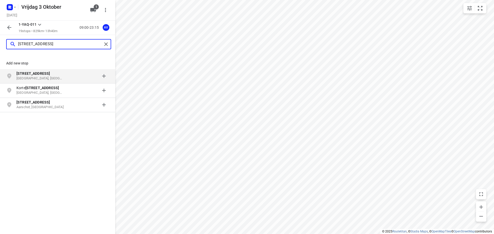
type input "[STREET_ADDRESS]"
click at [47, 75] on b "[STREET_ADDRESS]" at bounding box center [32, 74] width 33 height 4
type input "[STREET_ADDRESS]"
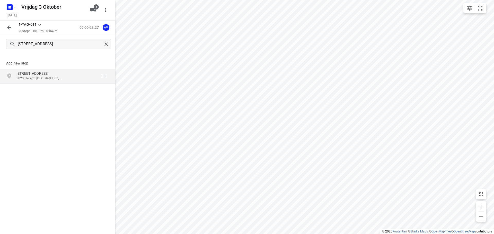
click at [50, 76] on p "3020 Herent, [GEOGRAPHIC_DATA]" at bounding box center [39, 78] width 47 height 5
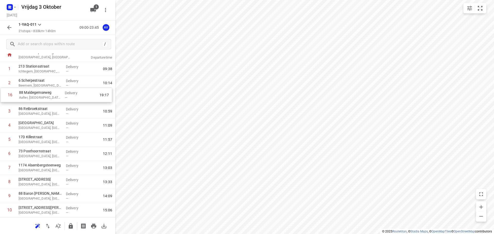
scroll to position [16, 0]
drag, startPoint x: 2, startPoint y: 128, endPoint x: 3, endPoint y: 99, distance: 29.6
click at [3, 99] on div "1 213 Stationsstraat [GEOGRAPHIC_DATA], [GEOGRAPHIC_DATA] Delivery — 09:38 2 6 …" at bounding box center [57, 211] width 115 height 297
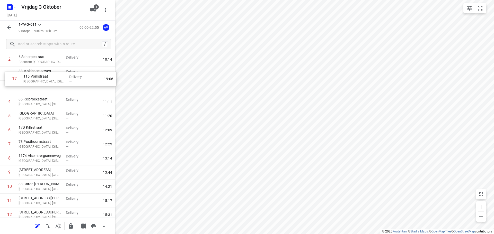
scroll to position [39, 0]
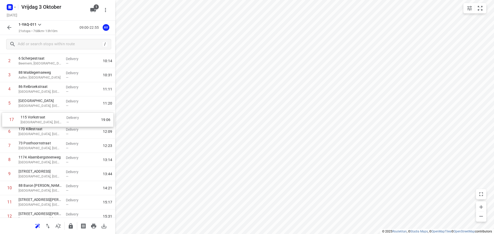
drag, startPoint x: 2, startPoint y: 143, endPoint x: 4, endPoint y: 118, distance: 25.3
click at [4, 119] on div "1 213 Stationsstraat [GEOGRAPHIC_DATA], [GEOGRAPHIC_DATA] Delivery — 09:38 2 6 …" at bounding box center [57, 188] width 115 height 297
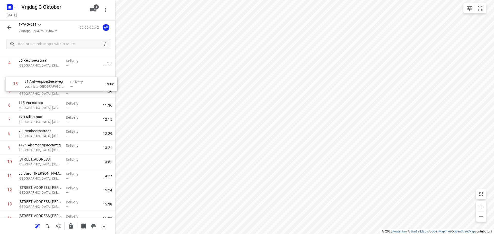
scroll to position [60, 0]
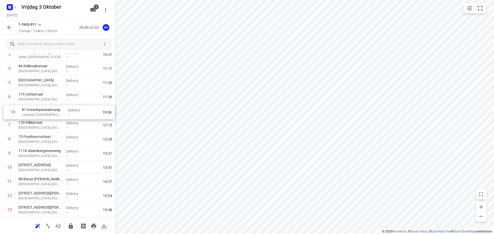
drag, startPoint x: 3, startPoint y: 156, endPoint x: 6, endPoint y: 112, distance: 43.6
click at [6, 112] on div "1 213 Stationsstraat Ichtegem, [GEOGRAPHIC_DATA] Delivery — 09:38 2 6 Scherpest…" at bounding box center [57, 167] width 115 height 297
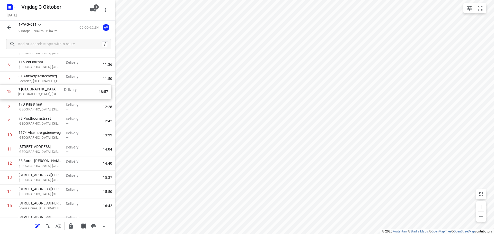
scroll to position [92, 0]
drag, startPoint x: 4, startPoint y: 155, endPoint x: 4, endPoint y: 95, distance: 60.5
click at [4, 95] on div "1 213 Stationsstraat [GEOGRAPHIC_DATA], [GEOGRAPHIC_DATA] Delivery — 09:38 2 6 …" at bounding box center [57, 135] width 115 height 297
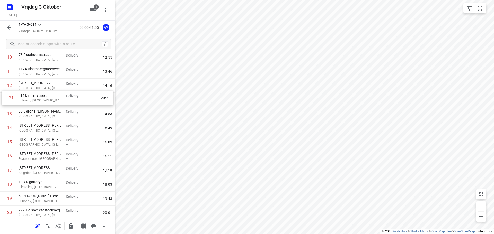
scroll to position [156, 0]
drag, startPoint x: 3, startPoint y: 199, endPoint x: 4, endPoint y: 99, distance: 100.1
click at [4, 99] on div "1 213 Stationsstraat Ichtegem, [GEOGRAPHIC_DATA] Delivery — 09:38 2 6 Scherpest…" at bounding box center [57, 71] width 115 height 297
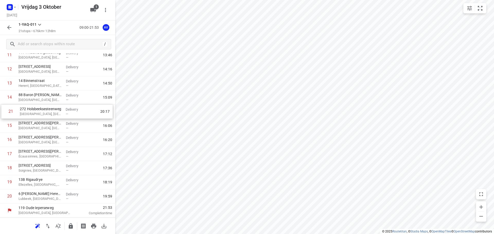
drag, startPoint x: 2, startPoint y: 198, endPoint x: 3, endPoint y: 112, distance: 86.2
click at [3, 112] on div "1 213 Stationsstraat Ichtegem, [GEOGRAPHIC_DATA] Delivery — 09:38 2 6 Scherpest…" at bounding box center [57, 55] width 115 height 297
drag, startPoint x: 3, startPoint y: 196, endPoint x: 6, endPoint y: 123, distance: 72.6
click at [6, 123] on div "1 213 Stationsstraat Ichtegem, [GEOGRAPHIC_DATA] Delivery — 09:38 2 6 Scherpest…" at bounding box center [57, 55] width 115 height 297
click at [10, 7] on rect "button" at bounding box center [10, 7] width 6 height 6
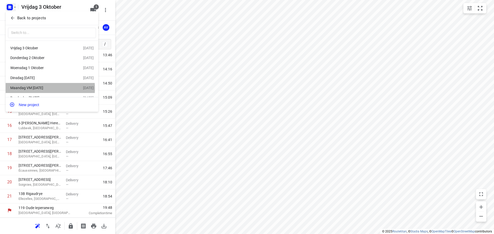
click at [40, 89] on div "Maandag VM [DATE]" at bounding box center [39, 88] width 59 height 4
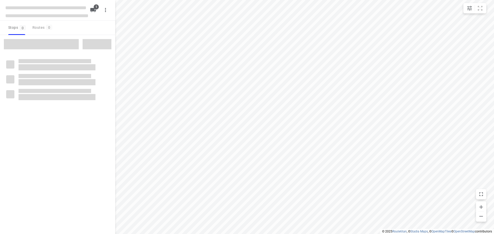
type input "distance"
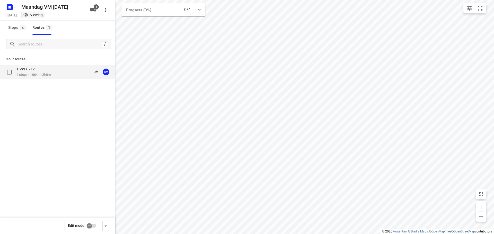
click at [64, 74] on div "1-VWX-712 4 stops • 106km • 2h0m 09:30-11:30 AV" at bounding box center [65, 72] width 99 height 11
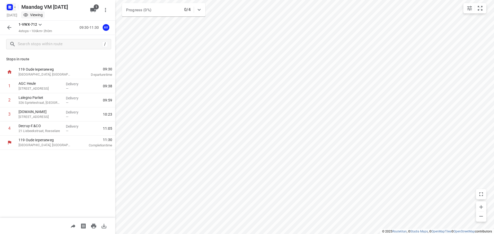
click at [13, 6] on rect "button" at bounding box center [10, 7] width 6 height 6
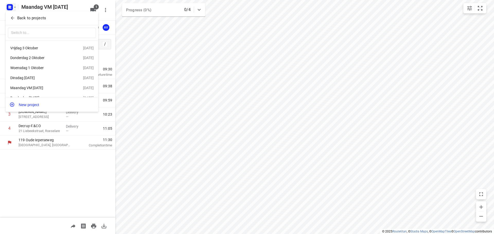
click at [13, 6] on div at bounding box center [247, 117] width 494 height 234
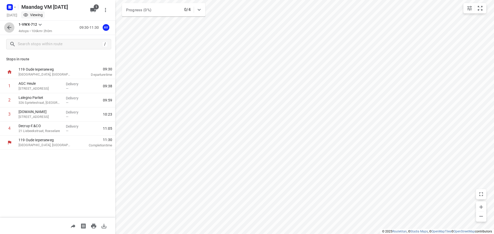
click at [7, 27] on icon "button" at bounding box center [9, 27] width 6 height 6
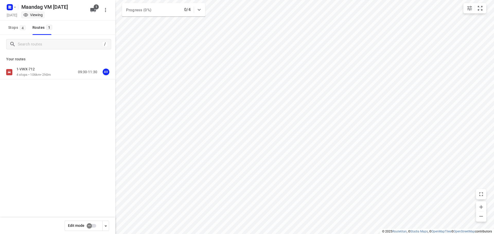
click at [94, 225] on input "checkbox" at bounding box center [89, 226] width 29 height 10
checkbox input "true"
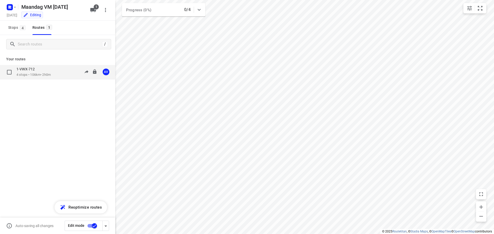
click at [58, 73] on div "1-VWX-712 4 stops • 106km • 2h0m 09:30-11:30 AV" at bounding box center [65, 72] width 99 height 11
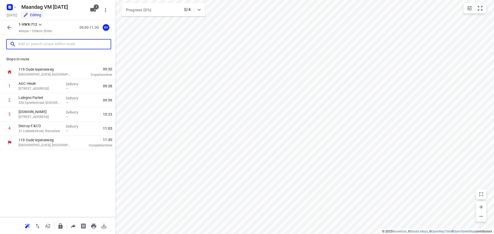
click at [58, 45] on input "text" at bounding box center [64, 44] width 93 height 8
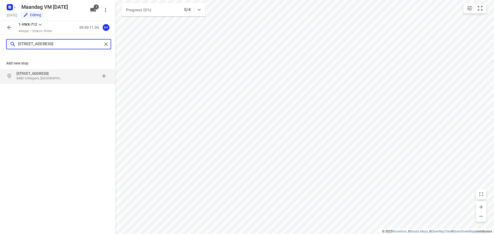
type input "[STREET_ADDRESS]"
click at [58, 76] on p "[STREET_ADDRESS]" at bounding box center [39, 73] width 47 height 5
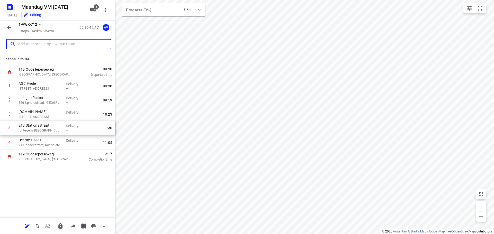
drag, startPoint x: 2, startPoint y: 144, endPoint x: 3, endPoint y: 128, distance: 16.2
click at [3, 128] on div "1 AGC [PERSON_NAME] 375 Izegemsestraat, [GEOGRAPHIC_DATA] Delivery — 09:38 2 La…" at bounding box center [57, 114] width 115 height 71
click at [52, 131] on p "Ichtegem, [GEOGRAPHIC_DATA]" at bounding box center [40, 131] width 43 height 5
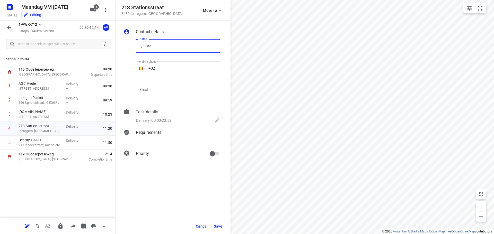
type input "[PERSON_NAME]"
click at [176, 66] on input "+32" at bounding box center [178, 68] width 84 height 14
type input "[PHONE_NUMBER]"
click at [161, 118] on p "Delivery, 00:00-23:59" at bounding box center [153, 121] width 35 height 6
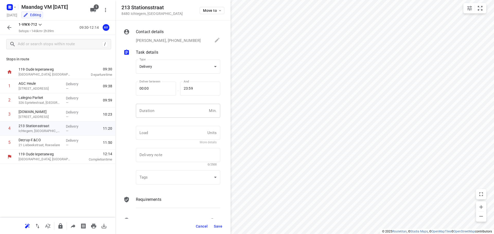
click at [166, 111] on input "number" at bounding box center [171, 111] width 71 height 14
type input "1"
click at [217, 225] on span "Save" at bounding box center [218, 227] width 8 height 4
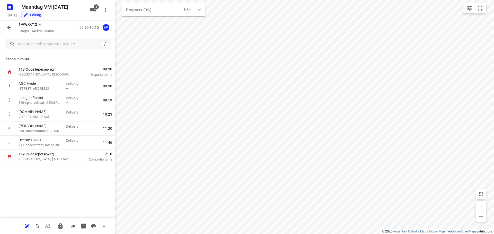
click at [9, 28] on icon "button" at bounding box center [9, 27] width 6 height 6
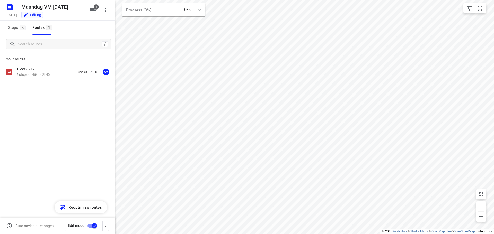
click at [90, 226] on input "checkbox" at bounding box center [94, 226] width 29 height 10
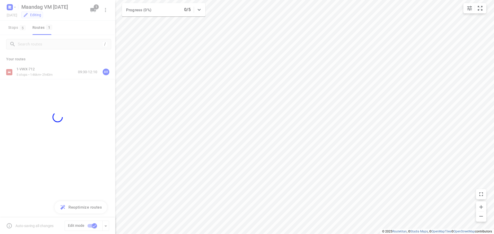
checkbox input "false"
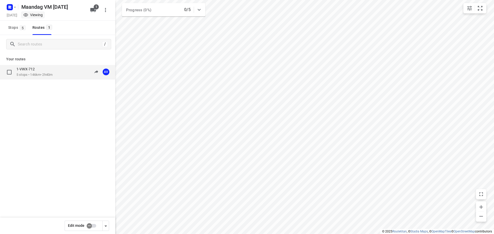
click at [60, 67] on div "1-VWX-712 5 stops • 146km • 2h40m 09:30-12:10 AV" at bounding box center [57, 72] width 115 height 14
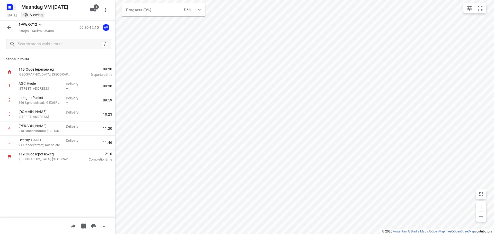
click at [13, 8] on icon "button" at bounding box center [15, 7] width 4 height 4
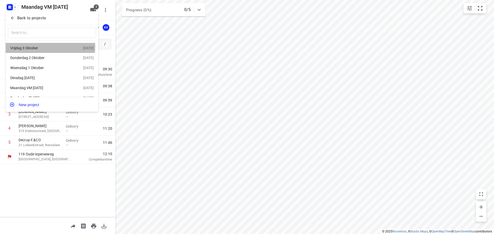
click at [45, 47] on div "Vrijdag 3 Oktober" at bounding box center [39, 48] width 59 height 4
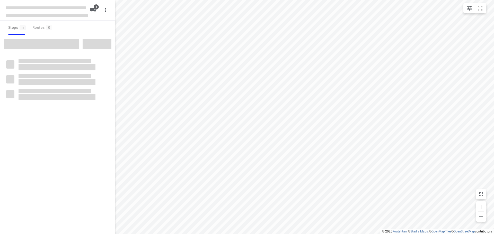
type input "distance"
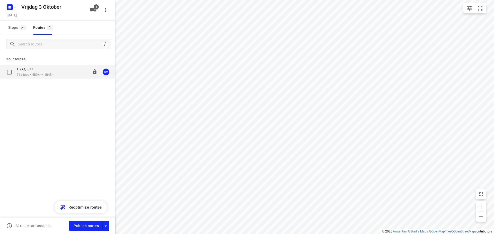
click at [60, 71] on div "1-YAQ-011 21 stops • 489km • 10h3m 09:00-19:48 AV" at bounding box center [65, 72] width 99 height 11
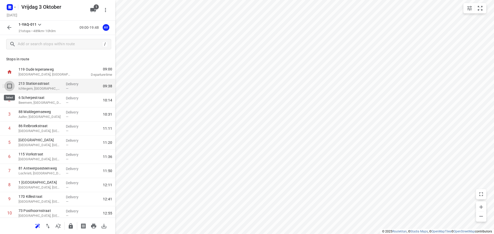
click at [10, 86] on input "checkbox" at bounding box center [9, 86] width 10 height 10
checkbox input "true"
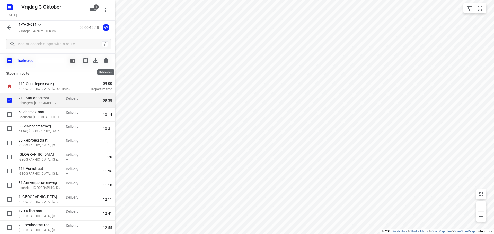
click at [107, 60] on icon "button" at bounding box center [106, 60] width 4 height 5
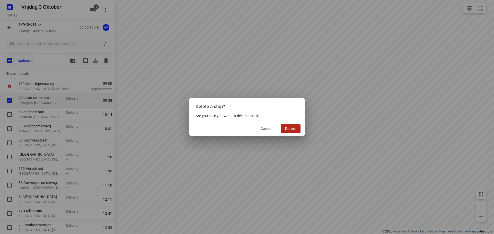
click at [291, 128] on span "Delete" at bounding box center [290, 129] width 11 height 4
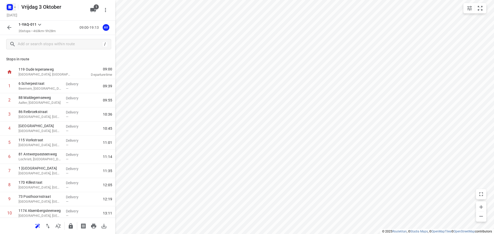
click at [12, 6] on rect "button" at bounding box center [10, 7] width 6 height 6
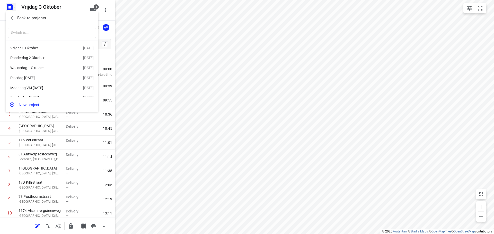
click at [41, 90] on div "Maandag VM [DATE]" at bounding box center [39, 88] width 59 height 4
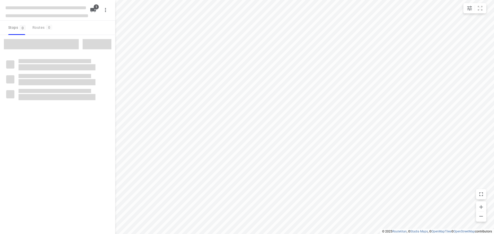
type input "distance"
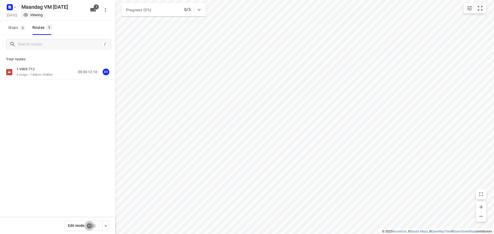
click at [94, 225] on input "checkbox" at bounding box center [89, 226] width 29 height 10
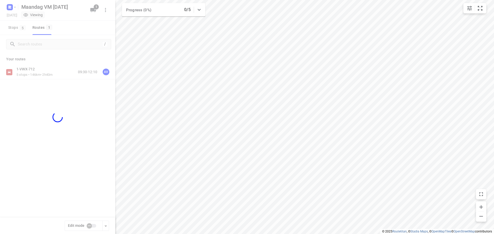
checkbox input "true"
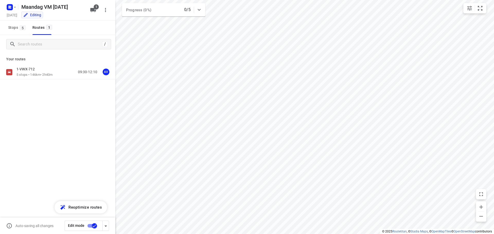
click at [58, 73] on div "1-VWX-712 5 stops • 146km • 2h40m 09:30-12:10 AV" at bounding box center [65, 72] width 99 height 11
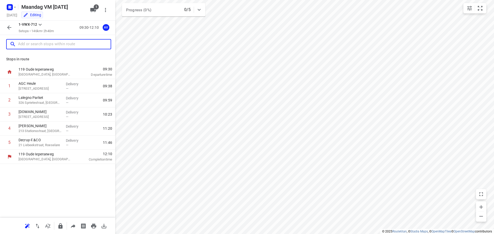
click at [41, 43] on input "text" at bounding box center [64, 44] width 93 height 8
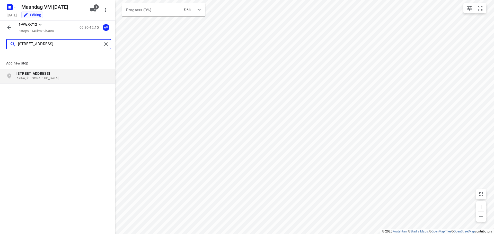
type input "[STREET_ADDRESS]"
click at [59, 75] on p "[STREET_ADDRESS]" at bounding box center [39, 73] width 47 height 5
type input "[STREET_ADDRESS]"
click at [47, 73] on p "[STREET_ADDRESS]" at bounding box center [39, 73] width 47 height 5
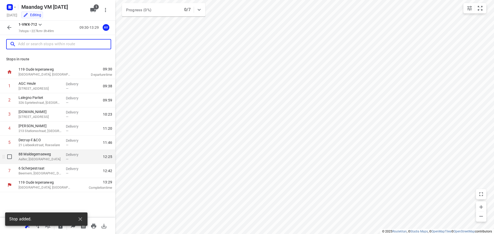
click at [38, 157] on p "Aalter, [GEOGRAPHIC_DATA]" at bounding box center [40, 159] width 43 height 5
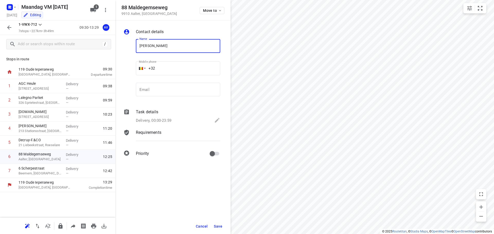
type input "[PERSON_NAME]"
click at [176, 67] on input "+32" at bounding box center [178, 68] width 84 height 14
type input "[PHONE_NUMBER]"
click at [164, 120] on p "Delivery, 00:00-23:59" at bounding box center [153, 121] width 35 height 6
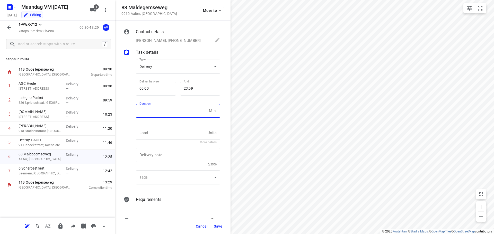
click at [165, 106] on input "number" at bounding box center [171, 111] width 71 height 14
type input "1"
click at [217, 227] on span "Save" at bounding box center [218, 227] width 8 height 4
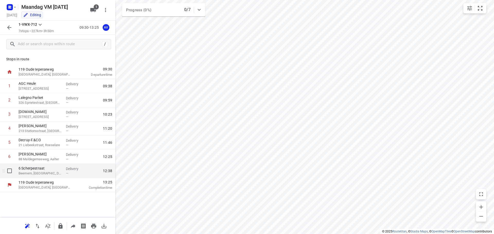
click at [49, 173] on p "Beernem, [GEOGRAPHIC_DATA]" at bounding box center [40, 173] width 43 height 5
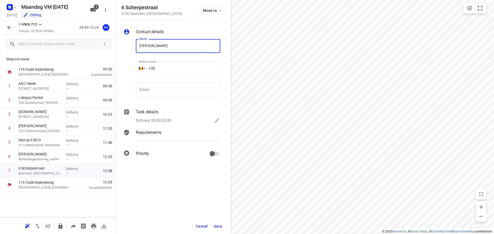
type input "[PERSON_NAME]"
click at [178, 67] on input "+32" at bounding box center [178, 68] width 84 height 14
type input "[PHONE_NUMBER]"
click at [153, 120] on p "Delivery, 00:00-23:59" at bounding box center [153, 121] width 35 height 6
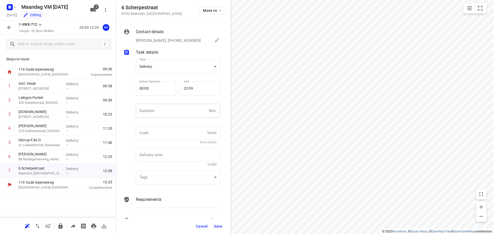
click at [156, 117] on input "number" at bounding box center [171, 111] width 71 height 14
type input "1"
click at [219, 227] on span "Save" at bounding box center [218, 227] width 8 height 4
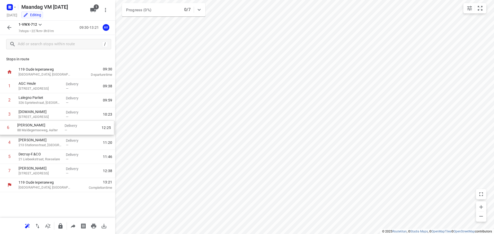
drag, startPoint x: 4, startPoint y: 158, endPoint x: 3, endPoint y: 126, distance: 31.7
click at [3, 126] on div "1 AGC [PERSON_NAME] 375 Izegemsestraat, [GEOGRAPHIC_DATA] Delivery — 09:38 2 La…" at bounding box center [57, 128] width 115 height 99
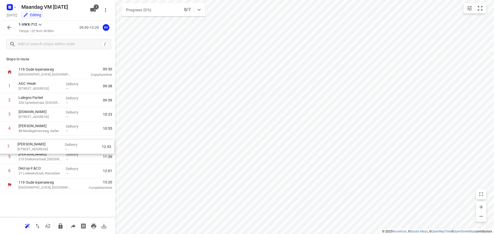
drag, startPoint x: 3, startPoint y: 174, endPoint x: 3, endPoint y: 144, distance: 29.6
click at [3, 144] on div "1 AGC [PERSON_NAME] [GEOGRAPHIC_DATA] Delivery — 09:38 2 Lalegno Parket 326 Spr…" at bounding box center [57, 128] width 115 height 99
click at [9, 28] on icon "button" at bounding box center [9, 27] width 6 height 6
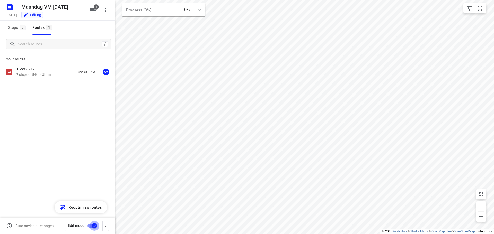
click at [91, 226] on input "checkbox" at bounding box center [94, 226] width 29 height 10
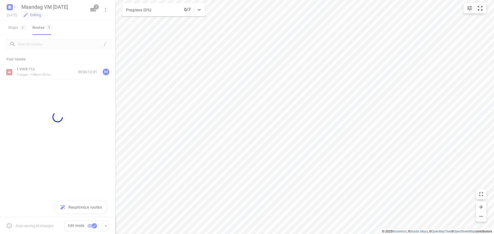
checkbox input "false"
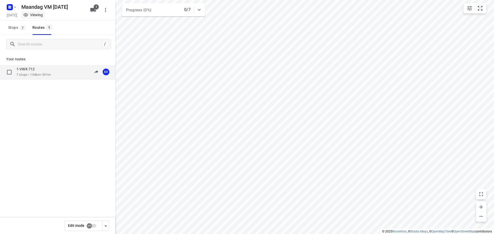
click at [60, 73] on div "1-VWX-712 7 stops • 154km • 3h1m 09:30-12:31 AV" at bounding box center [65, 72] width 99 height 11
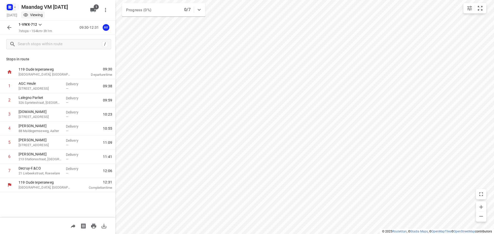
click at [11, 6] on icon "button" at bounding box center [10, 6] width 1 height 1
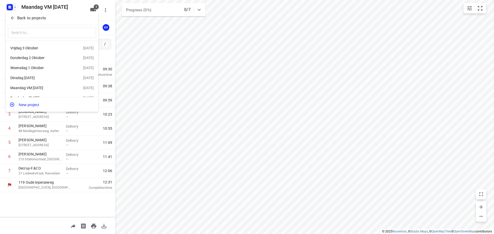
drag, startPoint x: 40, startPoint y: 48, endPoint x: 42, endPoint y: 50, distance: 3.1
click at [40, 48] on div "Vrijdag 3 Oktober" at bounding box center [39, 48] width 59 height 4
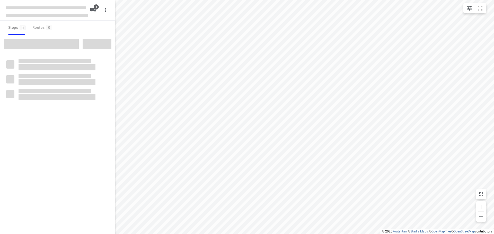
type input "distance"
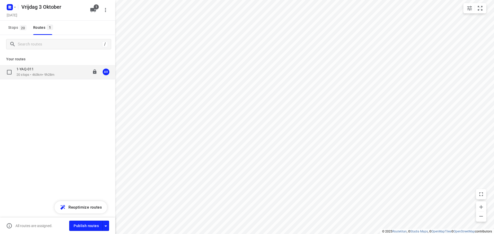
click at [63, 74] on div "1-YAQ-011 20 stops • 463km • 9h28m 09:00-19:13 AV" at bounding box center [65, 72] width 99 height 11
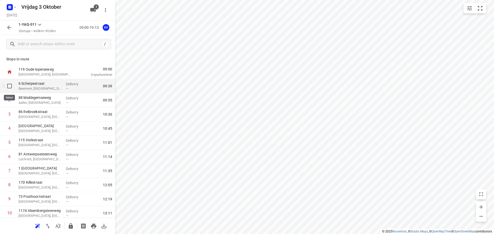
click at [10, 86] on input "checkbox" at bounding box center [9, 86] width 10 height 10
checkbox input "true"
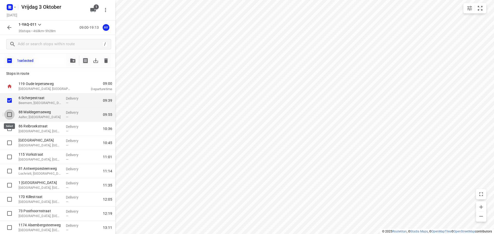
click at [9, 114] on input "checkbox" at bounding box center [9, 115] width 10 height 10
checkbox input "true"
click at [105, 60] on icon "button" at bounding box center [106, 60] width 4 height 5
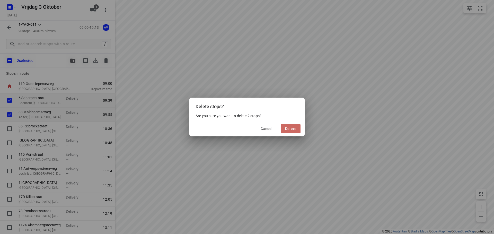
click at [290, 130] on span "Delete" at bounding box center [290, 129] width 11 height 4
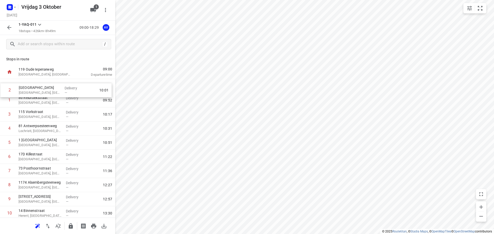
drag, startPoint x: 3, startPoint y: 101, endPoint x: 3, endPoint y: 90, distance: 11.6
click at [3, 90] on div "1 86 Reibroekstraat [GEOGRAPHIC_DATA], [GEOGRAPHIC_DATA] Delivery — 09:[GEOGRAP…" at bounding box center [57, 206] width 115 height 255
drag, startPoint x: 3, startPoint y: 101, endPoint x: 3, endPoint y: 87, distance: 14.2
click at [3, 86] on div "[GEOGRAPHIC_DATA], [GEOGRAPHIC_DATA] Delivery — 09:52 2 86 Reibroekstraat [GEOG…" at bounding box center [57, 206] width 115 height 255
click at [52, 88] on p "[GEOGRAPHIC_DATA], [GEOGRAPHIC_DATA]" at bounding box center [40, 88] width 43 height 5
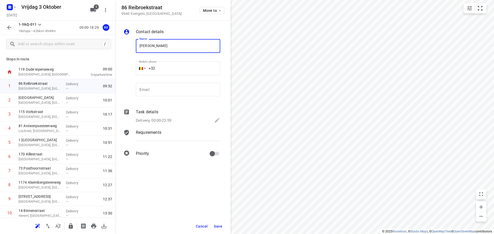
type input "[PERSON_NAME]"
click at [179, 68] on input "+32" at bounding box center [178, 68] width 84 height 14
type input "[PHONE_NUMBER]"
click at [162, 119] on p "Delivery, 00:00-23:59" at bounding box center [153, 121] width 35 height 6
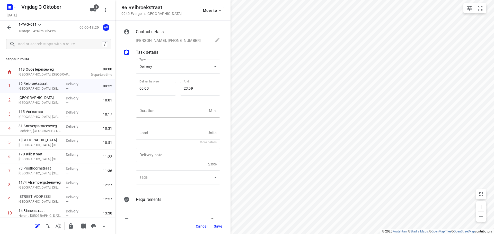
click at [169, 108] on input "number" at bounding box center [171, 111] width 71 height 14
type input "1"
click at [216, 227] on span "Save" at bounding box center [218, 227] width 8 height 4
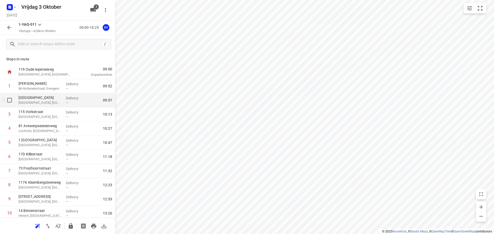
click at [50, 101] on p "[GEOGRAPHIC_DATA], [GEOGRAPHIC_DATA]" at bounding box center [40, 102] width 43 height 5
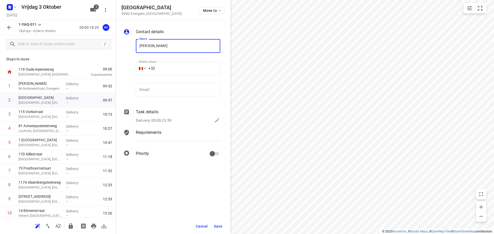
type input "[PERSON_NAME]"
click at [177, 68] on input "+32" at bounding box center [178, 68] width 84 height 14
type input "[PHONE_NUMBER]"
click at [169, 121] on p "Delivery, 00:00-23:59" at bounding box center [153, 121] width 35 height 6
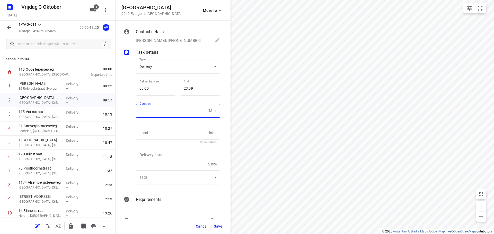
click at [174, 112] on input "number" at bounding box center [171, 111] width 71 height 14
type input "1"
click at [217, 228] on span "Save" at bounding box center [218, 227] width 8 height 4
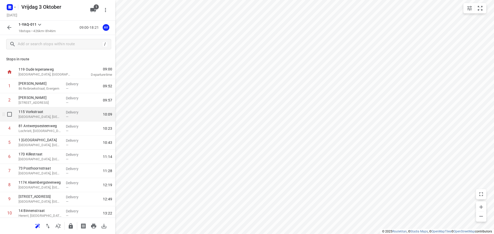
click at [46, 118] on p "[GEOGRAPHIC_DATA], [GEOGRAPHIC_DATA]" at bounding box center [40, 116] width 43 height 5
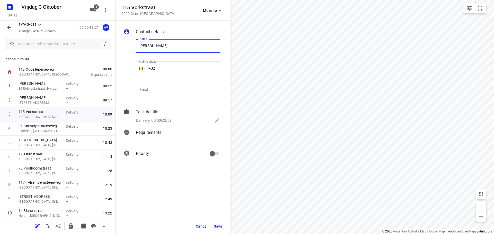
type input "[PERSON_NAME]"
click at [186, 69] on input "+32" at bounding box center [178, 68] width 84 height 14
type input "[PHONE_NUMBER]"
click at [161, 121] on p "Delivery, 00:00-23:59" at bounding box center [153, 121] width 35 height 6
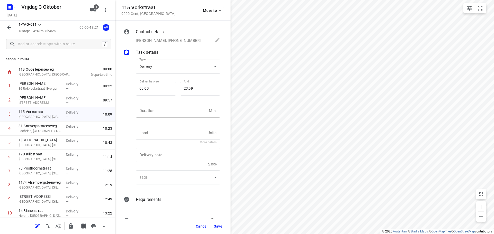
click at [166, 112] on input "number" at bounding box center [171, 111] width 71 height 14
type input "1"
click at [217, 226] on span "Save" at bounding box center [218, 227] width 8 height 4
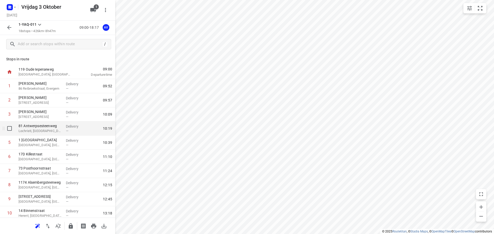
click at [45, 132] on p "Lochristi, [GEOGRAPHIC_DATA]" at bounding box center [40, 131] width 43 height 5
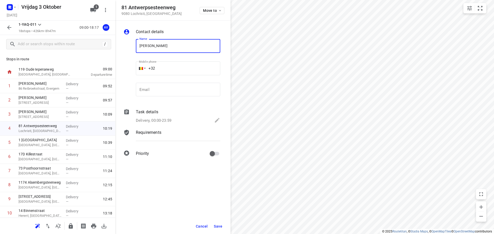
click at [156, 46] on input "[PERSON_NAME]" at bounding box center [178, 46] width 84 height 14
type input "[PERSON_NAME]"
click at [168, 69] on input "+32" at bounding box center [178, 68] width 84 height 14
type input "[PHONE_NUMBER]"
click at [169, 121] on p "Delivery, 00:00-23:59" at bounding box center [153, 121] width 35 height 6
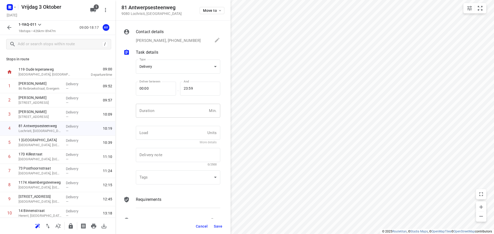
click at [173, 116] on input "number" at bounding box center [171, 111] width 71 height 14
type input "1"
click at [219, 227] on span "Save" at bounding box center [218, 227] width 8 height 4
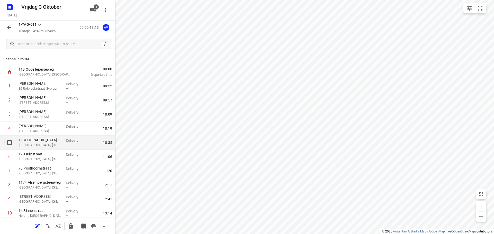
click at [53, 144] on p "[GEOGRAPHIC_DATA], [GEOGRAPHIC_DATA]" at bounding box center [40, 145] width 43 height 5
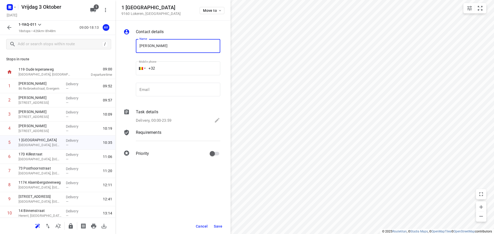
type input "[PERSON_NAME]"
click at [178, 68] on input "+32" at bounding box center [178, 68] width 84 height 14
type input "[PHONE_NUMBER]"
click at [164, 122] on p "Delivery, 00:00-23:59" at bounding box center [153, 121] width 35 height 6
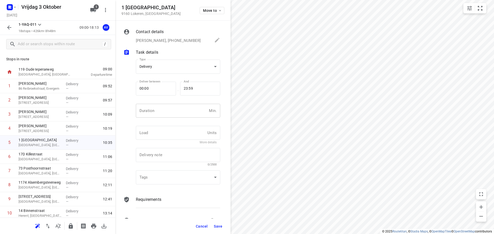
click at [167, 115] on input "number" at bounding box center [171, 111] width 71 height 14
type input "1"
click at [218, 226] on span "Save" at bounding box center [218, 227] width 8 height 4
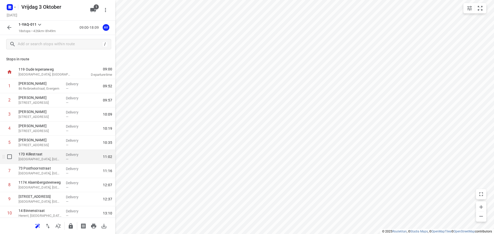
click at [49, 160] on p "[GEOGRAPHIC_DATA], [GEOGRAPHIC_DATA]" at bounding box center [40, 159] width 43 height 5
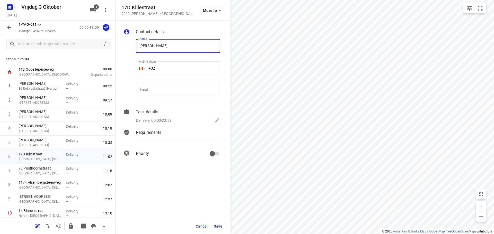
type input "[PERSON_NAME]"
click at [193, 70] on input "+32" at bounding box center [178, 68] width 84 height 14
type input "[PHONE_NUMBER]"
click at [165, 121] on p "Delivery, 00:00-23:59" at bounding box center [153, 121] width 35 height 6
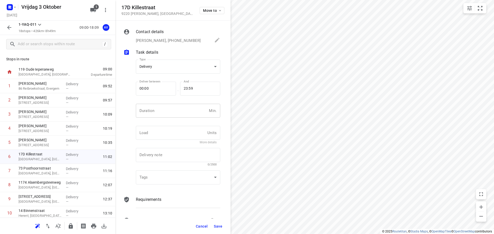
click at [169, 117] on input "number" at bounding box center [171, 111] width 71 height 14
type input "1"
click at [218, 228] on span "Save" at bounding box center [218, 227] width 8 height 4
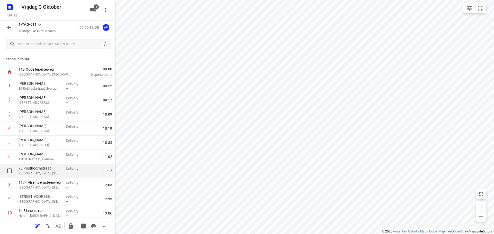
click at [46, 175] on p "[GEOGRAPHIC_DATA], [GEOGRAPHIC_DATA]" at bounding box center [40, 173] width 43 height 5
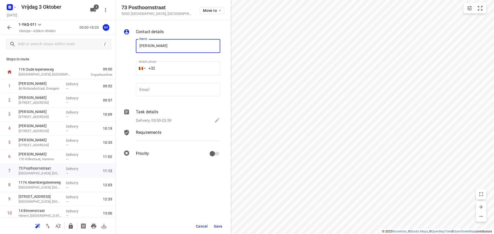
type input "[PERSON_NAME]"
click at [184, 68] on input "+32" at bounding box center [178, 68] width 84 height 14
type input "[PHONE_NUMBER]"
click at [164, 119] on p "Delivery, 00:00-23:59" at bounding box center [153, 121] width 35 height 6
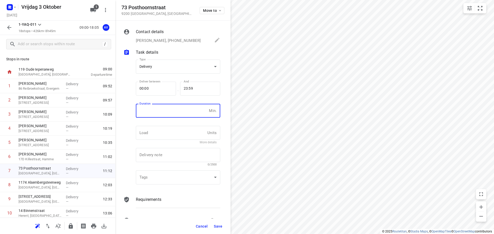
click at [153, 110] on input "number" at bounding box center [171, 111] width 71 height 14
type input "1"
click at [220, 225] on span "Save" at bounding box center [218, 227] width 8 height 4
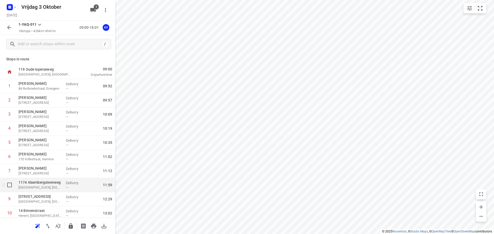
click at [41, 185] on p "[GEOGRAPHIC_DATA], [GEOGRAPHIC_DATA]" at bounding box center [40, 187] width 43 height 5
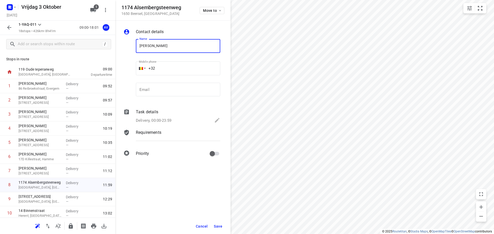
type input "[PERSON_NAME]"
drag, startPoint x: 182, startPoint y: 70, endPoint x: 181, endPoint y: 59, distance: 11.1
click at [182, 69] on input "+32" at bounding box center [178, 68] width 84 height 14
type input "[PHONE_NUMBER]"
click at [165, 121] on p "Delivery, 00:00-23:59" at bounding box center [153, 121] width 35 height 6
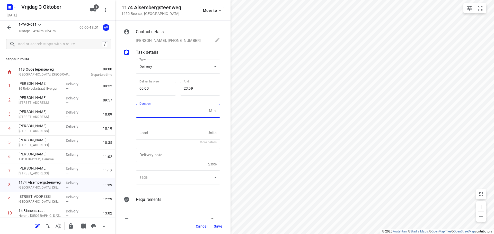
click at [169, 111] on input "number" at bounding box center [171, 111] width 71 height 14
type input "1"
click at [216, 225] on span "Save" at bounding box center [218, 227] width 8 height 4
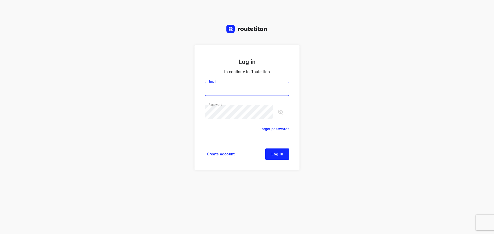
type input "[PERSON_NAME][EMAIL_ADDRESS][DOMAIN_NAME]"
click at [282, 155] on span "Log in" at bounding box center [277, 154] width 12 height 4
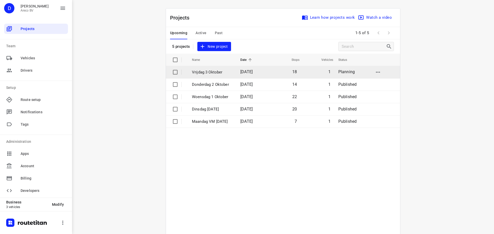
click at [224, 71] on p "Vrijdag 3 Oktober" at bounding box center [212, 72] width 41 height 6
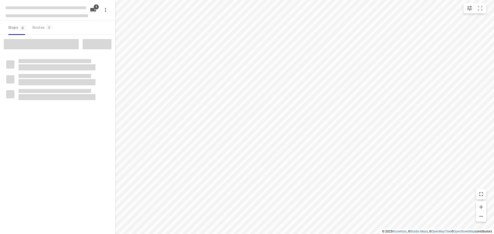
type input "distance"
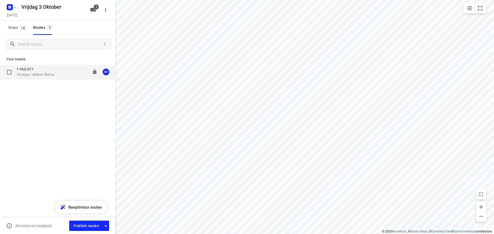
click at [61, 74] on div "1-YAQ-011 18 stops • 426km • 8h41m 09:00-18:01 AV" at bounding box center [65, 72] width 99 height 11
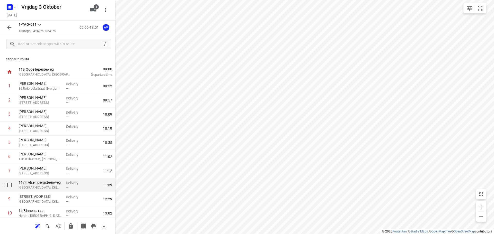
click at [45, 187] on p "[GEOGRAPHIC_DATA], [GEOGRAPHIC_DATA]" at bounding box center [40, 187] width 43 height 5
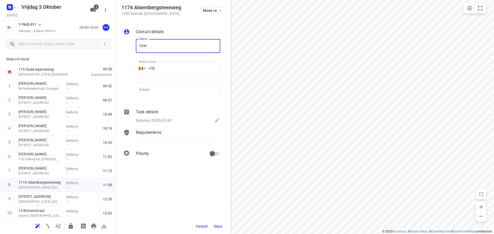
type input "[PERSON_NAME]"
click at [178, 70] on input "+32" at bounding box center [178, 68] width 84 height 14
type input "[PHONE_NUMBER]"
click at [164, 119] on p "Delivery, 00:00-23:59" at bounding box center [153, 121] width 35 height 6
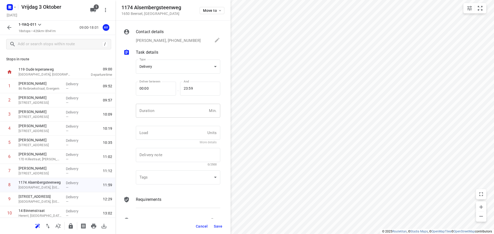
click at [166, 113] on input "number" at bounding box center [171, 111] width 71 height 14
type input "1"
click at [218, 227] on span "Save" at bounding box center [218, 227] width 8 height 4
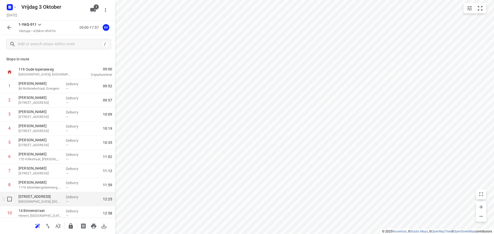
click at [49, 202] on p "[GEOGRAPHIC_DATA], [GEOGRAPHIC_DATA]" at bounding box center [40, 201] width 43 height 5
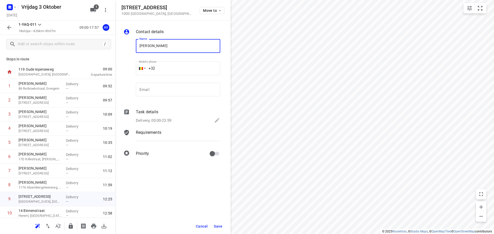
type input "Georges Guilliams"
click at [184, 66] on input "+32" at bounding box center [178, 68] width 84 height 14
type input "+32 473302784"
click at [166, 120] on p "Delivery, 00:00-23:59" at bounding box center [153, 121] width 35 height 6
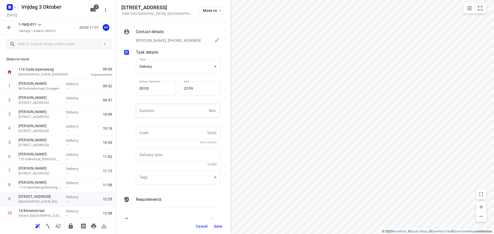
click at [170, 114] on input "number" at bounding box center [171, 111] width 71 height 14
type input "1"
click at [220, 227] on span "Save" at bounding box center [218, 227] width 8 height 4
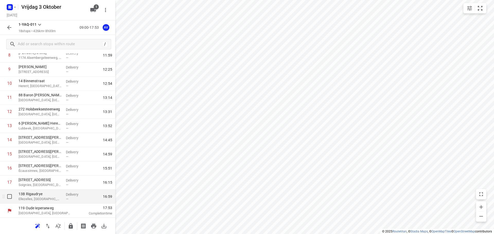
scroll to position [130, 0]
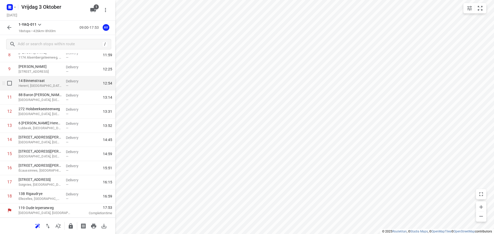
drag, startPoint x: 49, startPoint y: 87, endPoint x: 64, endPoint y: 82, distance: 14.9
click at [50, 87] on p "Herent, [GEOGRAPHIC_DATA]" at bounding box center [40, 85] width 43 height 5
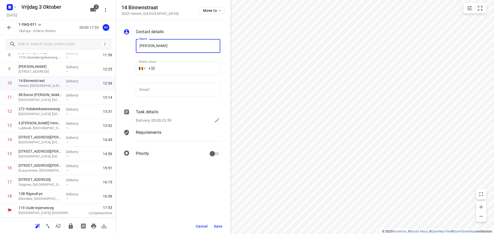
type input "Karl Vandepaer"
click at [188, 65] on input "+32" at bounding box center [178, 68] width 84 height 14
type input "+32 478628986"
click at [169, 117] on div "Task details Delivery, 00:00-23:59" at bounding box center [178, 116] width 86 height 17
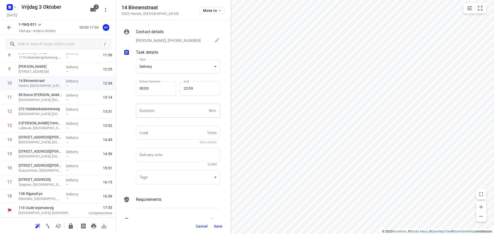
click at [170, 114] on input "number" at bounding box center [171, 111] width 71 height 14
type input "1"
click at [218, 224] on button "Save" at bounding box center [218, 226] width 13 height 9
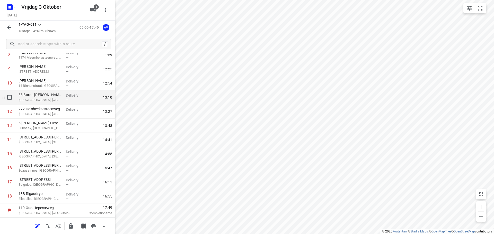
click at [50, 102] on p "[GEOGRAPHIC_DATA], [GEOGRAPHIC_DATA]" at bounding box center [40, 99] width 43 height 5
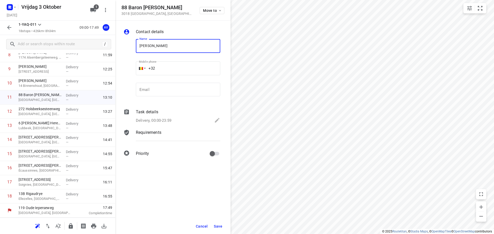
type input "Gert Bulté"
drag, startPoint x: 177, startPoint y: 70, endPoint x: 178, endPoint y: 66, distance: 4.2
click at [177, 70] on input "+32" at bounding box center [178, 68] width 84 height 14
type input "+32 472275157"
click at [171, 120] on p "Delivery, 00:00-23:59" at bounding box center [153, 121] width 35 height 6
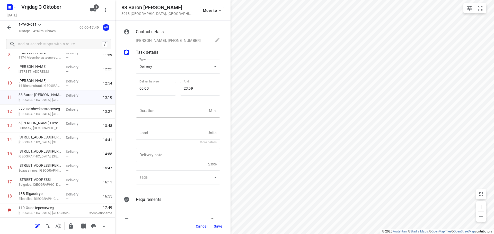
click at [175, 115] on input "number" at bounding box center [171, 111] width 71 height 14
type input "1"
click at [220, 227] on span "Save" at bounding box center [218, 227] width 8 height 4
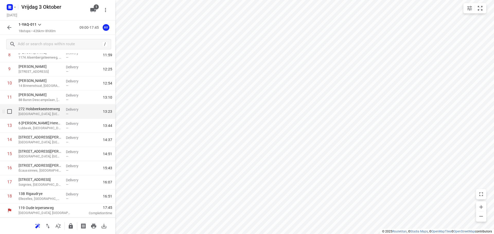
click at [54, 113] on p "[GEOGRAPHIC_DATA], [GEOGRAPHIC_DATA]" at bounding box center [40, 114] width 43 height 5
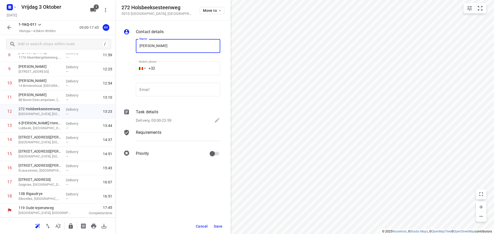
type input "Pieter Roels"
click at [182, 65] on input "+32" at bounding box center [178, 68] width 84 height 14
type input "+32 495846086"
click at [170, 121] on p "Delivery, 00:00-23:59" at bounding box center [153, 121] width 35 height 6
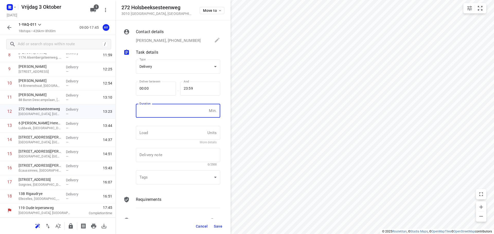
click at [172, 115] on input "number" at bounding box center [171, 111] width 71 height 14
type input "1"
click at [219, 227] on span "Save" at bounding box center [218, 227] width 8 height 4
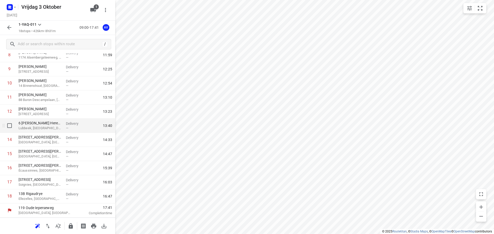
click at [52, 127] on p "Lubbeek, [GEOGRAPHIC_DATA]" at bounding box center [40, 128] width 43 height 5
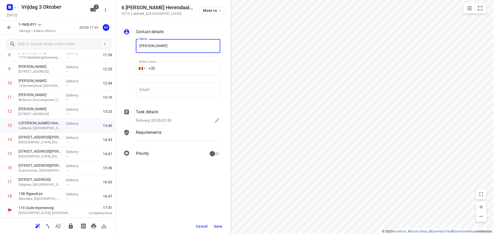
type input "Peter Hooylaerts"
click at [172, 64] on input "+32" at bounding box center [178, 68] width 84 height 14
type input "+32 496220454"
click at [162, 119] on p "Delivery, 00:00-23:59" at bounding box center [153, 121] width 35 height 6
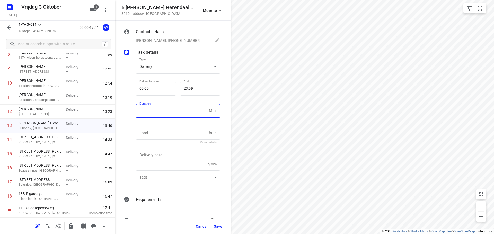
click at [165, 115] on input "number" at bounding box center [171, 111] width 71 height 14
type input "1"
click at [217, 225] on span "Save" at bounding box center [218, 227] width 8 height 4
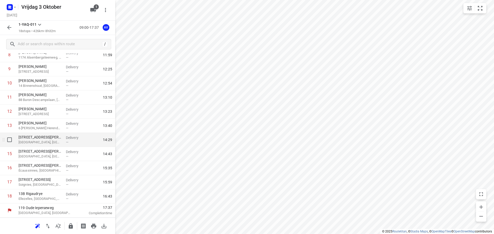
click at [49, 140] on p "[GEOGRAPHIC_DATA], [GEOGRAPHIC_DATA]" at bounding box center [40, 142] width 43 height 5
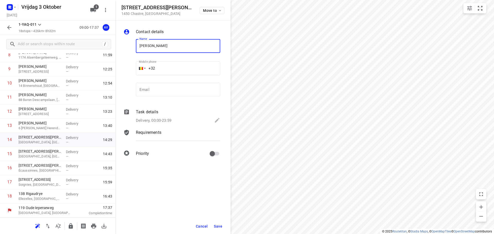
type input "Julie Jamar"
drag, startPoint x: 166, startPoint y: 66, endPoint x: 170, endPoint y: 65, distance: 4.5
click at [167, 66] on input "+32" at bounding box center [178, 68] width 84 height 14
type input "+32 471195549"
drag, startPoint x: 162, startPoint y: 120, endPoint x: 165, endPoint y: 113, distance: 7.4
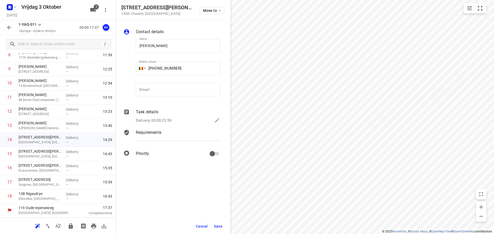
click at [163, 120] on p "Delivery, 00:00-23:59" at bounding box center [153, 121] width 35 height 6
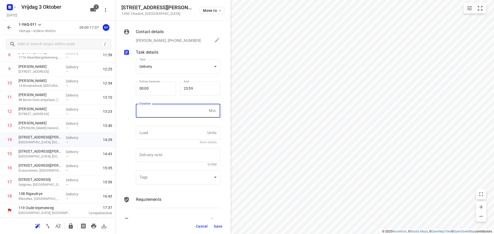
click at [166, 112] on input "number" at bounding box center [171, 111] width 71 height 14
type input "1"
click at [219, 226] on span "Save" at bounding box center [218, 227] width 8 height 4
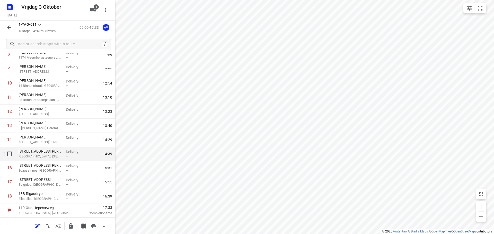
click at [51, 157] on p "[GEOGRAPHIC_DATA], [GEOGRAPHIC_DATA]" at bounding box center [40, 156] width 43 height 5
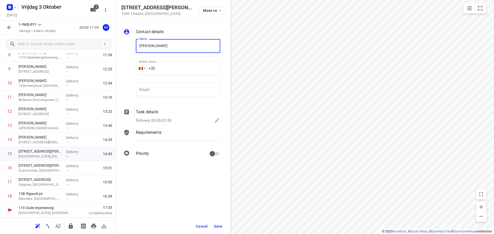
type input "Nicolas Matton"
click at [182, 66] on input "+32" at bounding box center [178, 68] width 84 height 14
type input "+32 779173310"
click at [159, 120] on p "Delivery, 00:00-23:59" at bounding box center [153, 121] width 35 height 6
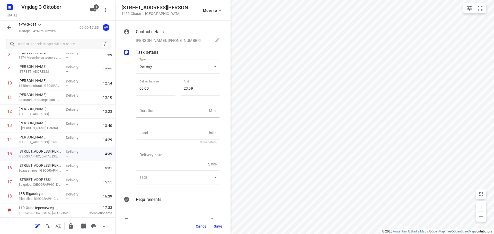
click at [162, 113] on input "number" at bounding box center [171, 111] width 71 height 14
type input "1"
click at [217, 227] on span "Save" at bounding box center [218, 227] width 8 height 4
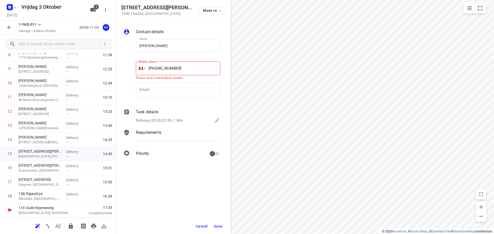
drag, startPoint x: 159, startPoint y: 68, endPoint x: 172, endPoint y: 68, distance: 13.1
click at [159, 68] on input "+32 779173310" at bounding box center [178, 68] width 84 height 14
click at [159, 66] on input "+32 779173310" at bounding box center [178, 68] width 84 height 14
type input "+32 479173310"
click at [219, 226] on span "Save" at bounding box center [218, 227] width 8 height 4
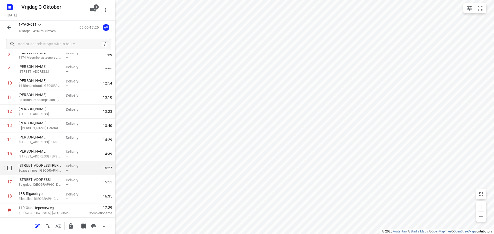
click at [51, 170] on p "Écaussinnes, [GEOGRAPHIC_DATA]" at bounding box center [40, 170] width 43 height 5
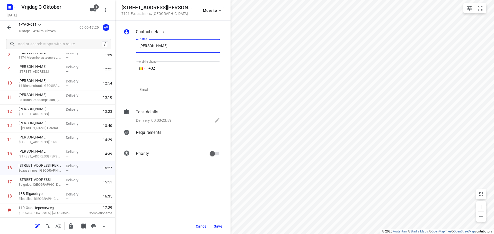
type input "Steve Dierick"
click at [173, 70] on input "+32" at bounding box center [178, 68] width 84 height 14
type input "+32 492966065"
click at [160, 121] on p "Delivery, 00:00-23:59" at bounding box center [153, 121] width 35 height 6
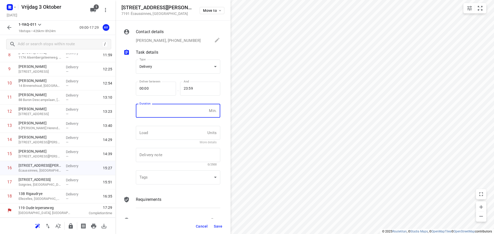
click at [164, 115] on input "number" at bounding box center [171, 111] width 71 height 14
type input "1"
click at [218, 227] on span "Save" at bounding box center [218, 227] width 8 height 4
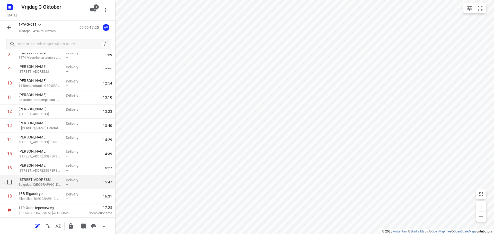
click at [48, 186] on p "Soignies, [GEOGRAPHIC_DATA]" at bounding box center [40, 184] width 43 height 5
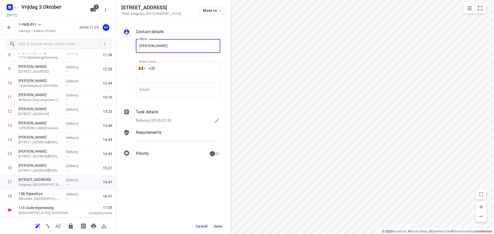
type input "Sébastien Desmecht"
click at [179, 65] on input "+32" at bounding box center [178, 68] width 84 height 14
type input "+32 471858960"
drag, startPoint x: 168, startPoint y: 121, endPoint x: 173, endPoint y: 110, distance: 11.9
click at [168, 120] on p "Delivery, 00:00-23:59" at bounding box center [153, 121] width 35 height 6
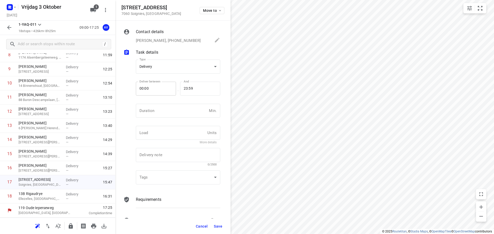
click at [173, 110] on input "number" at bounding box center [171, 111] width 71 height 14
type input "1"
click at [219, 226] on span "Save" at bounding box center [218, 227] width 8 height 4
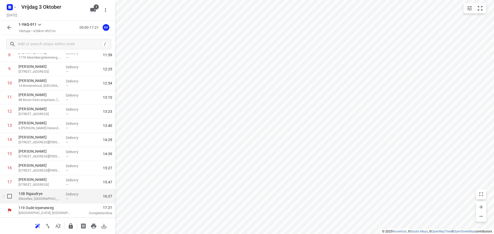
click at [43, 199] on p "Ellezelles, [GEOGRAPHIC_DATA]" at bounding box center [40, 199] width 43 height 5
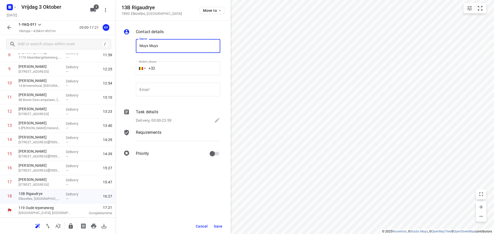
type input "Muys Muys"
drag, startPoint x: 179, startPoint y: 72, endPoint x: 180, endPoint y: 65, distance: 6.5
click at [180, 70] on input "+32" at bounding box center [178, 68] width 84 height 14
type input "+32 472639759"
drag, startPoint x: 166, startPoint y: 117, endPoint x: 168, endPoint y: 113, distance: 5.3
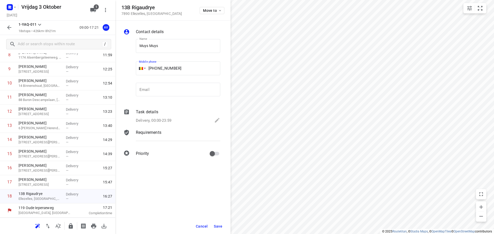
click at [166, 117] on div "Task details Delivery, 00:00-23:59" at bounding box center [178, 116] width 86 height 17
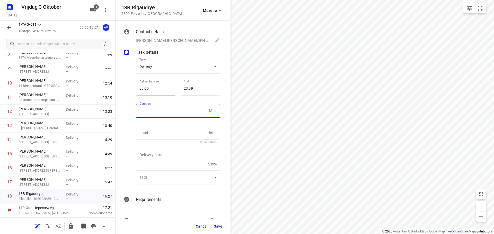
click at [169, 111] on input "number" at bounding box center [171, 111] width 71 height 14
type input "1"
click at [218, 229] on button "Save" at bounding box center [218, 226] width 13 height 9
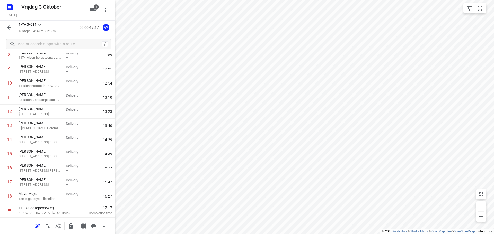
click at [9, 27] on icon "button" at bounding box center [9, 27] width 6 height 6
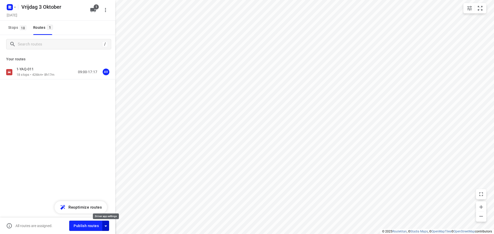
click at [106, 227] on icon "button" at bounding box center [106, 226] width 6 height 6
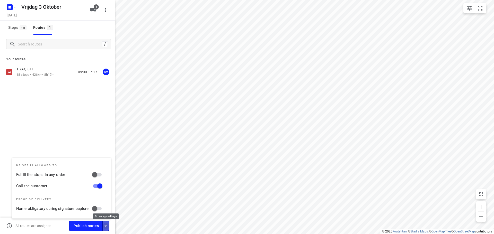
click at [106, 226] on icon "button" at bounding box center [106, 226] width 6 height 6
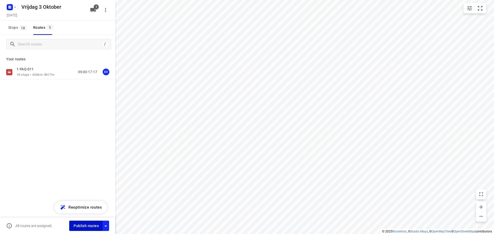
click at [93, 226] on span "Publish routes" at bounding box center [86, 226] width 25 height 6
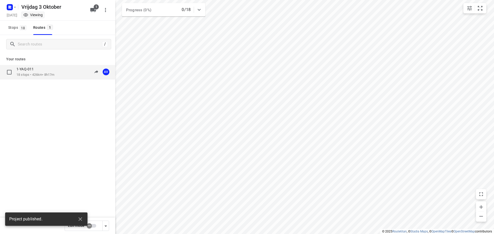
click at [59, 71] on div "1-YAQ-011 18 stops • 426km • 8h17m 09:00-17:17 AV" at bounding box center [65, 72] width 99 height 11
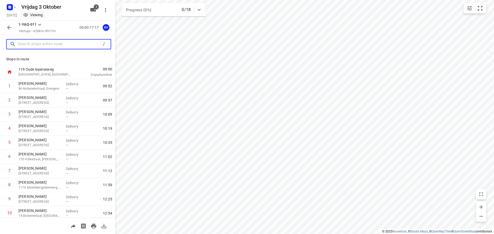
drag, startPoint x: 41, startPoint y: 45, endPoint x: 68, endPoint y: 35, distance: 29.1
click at [43, 44] on input "text" at bounding box center [59, 44] width 82 height 8
